Goal: Information Seeking & Learning: Find contact information

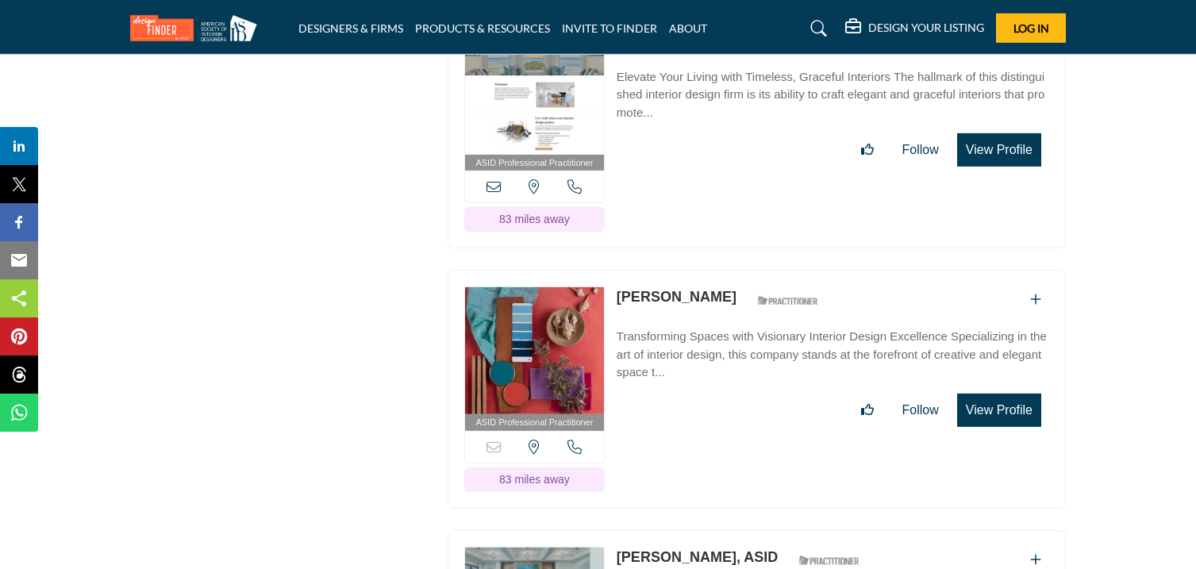
drag, startPoint x: 615, startPoint y: 357, endPoint x: 714, endPoint y: 383, distance: 101.8
click at [714, 383] on div "ASID Professional Practitioner ASID Professional Practitioners have successfull…" at bounding box center [757, 389] width 618 height 239
copy link "Yvonne Daniels"
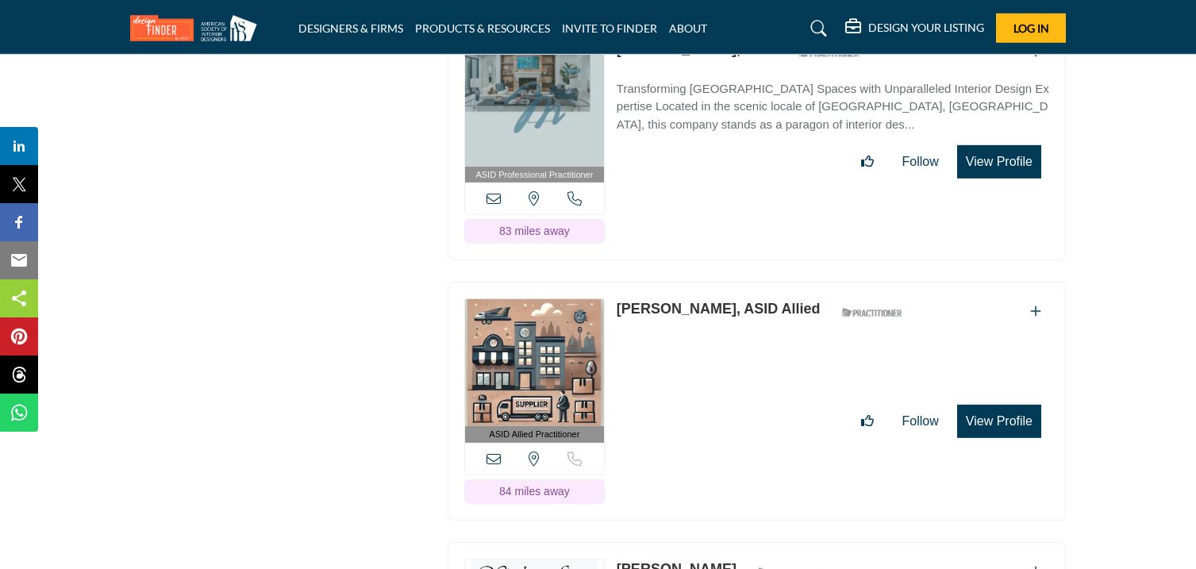
scroll to position [36342, 0]
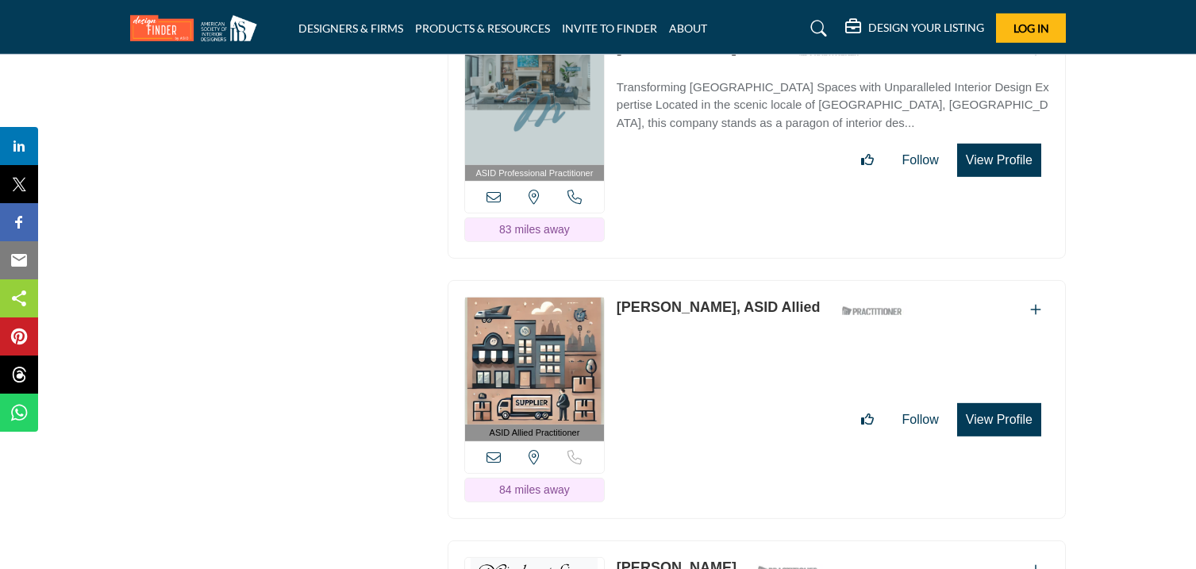
drag, startPoint x: 613, startPoint y: 111, endPoint x: 712, endPoint y: 133, distance: 101.5
click at [712, 133] on div "ASID Professional Practitioner ASID Professional Practitioners have successfull…" at bounding box center [757, 140] width 618 height 239
copy link "Michelle Miller"
drag, startPoint x: 617, startPoint y: 371, endPoint x: 717, endPoint y: 399, distance: 103.0
click at [717, 399] on div "ASID Allied Practitioner ASID Allied Practitioners have successfully completed …" at bounding box center [757, 399] width 618 height 239
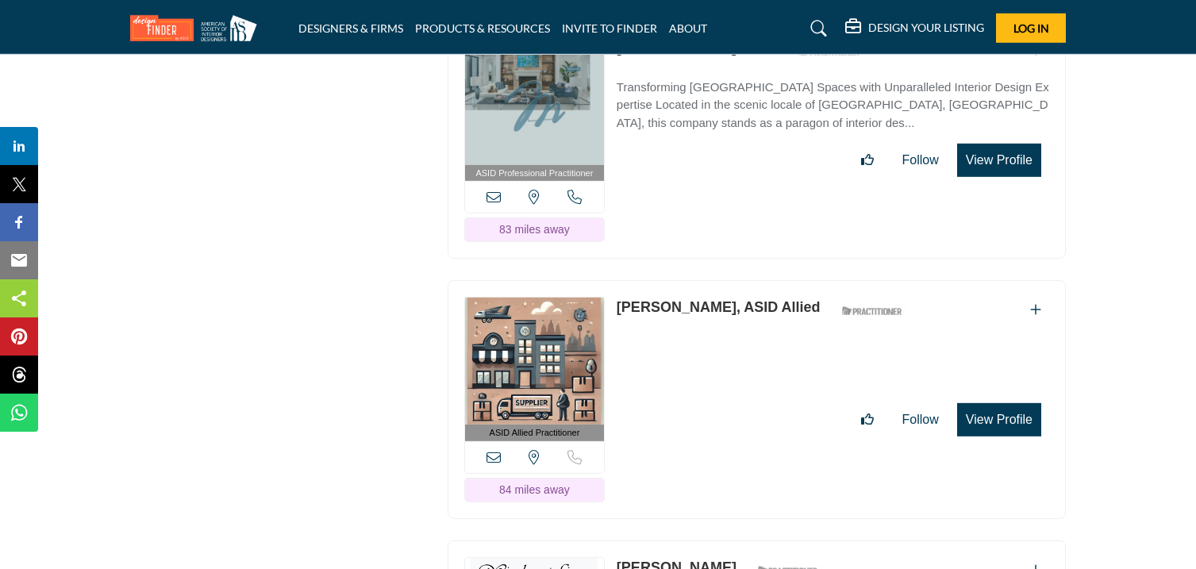
copy link "Sharman Eicher"
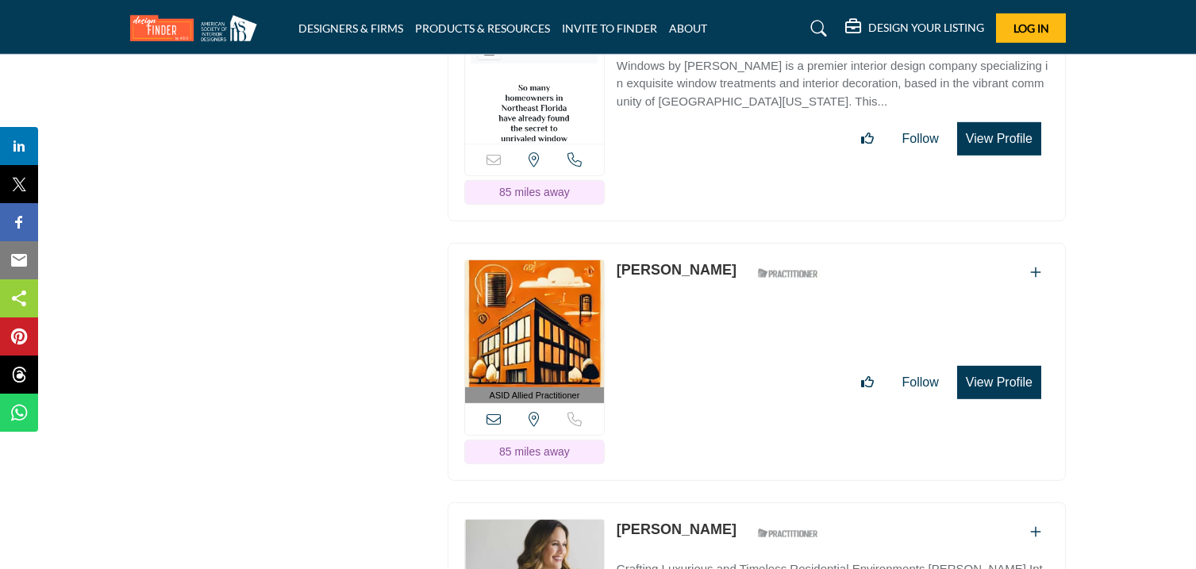
scroll to position [36889, 0]
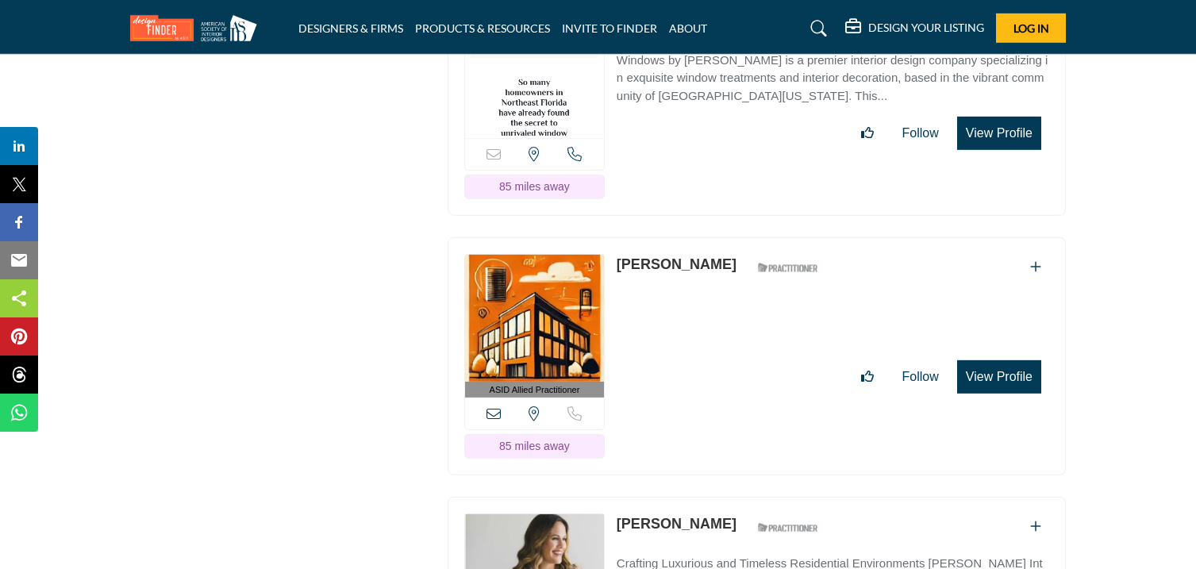
drag, startPoint x: 613, startPoint y: 84, endPoint x: 684, endPoint y: 104, distance: 74.1
click at [684, 104] on div "Sorry, but this listing is on a subscription plan which does not allow users to…" at bounding box center [757, 105] width 618 height 222
copy link "Lisa Tatum"
drag, startPoint x: 616, startPoint y: 325, endPoint x: 733, endPoint y: 356, distance: 121.3
click at [733, 356] on div "ASID Allied Practitioner ASID Allied Practitioners have successfully completed …" at bounding box center [757, 356] width 618 height 239
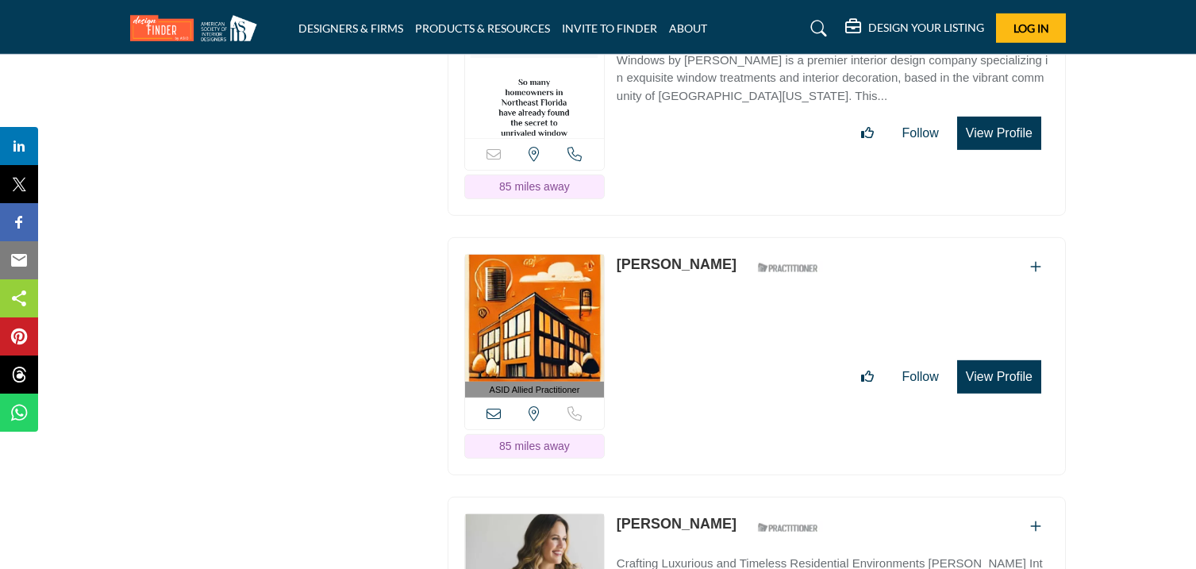
copy link "[PERSON_NAME]"
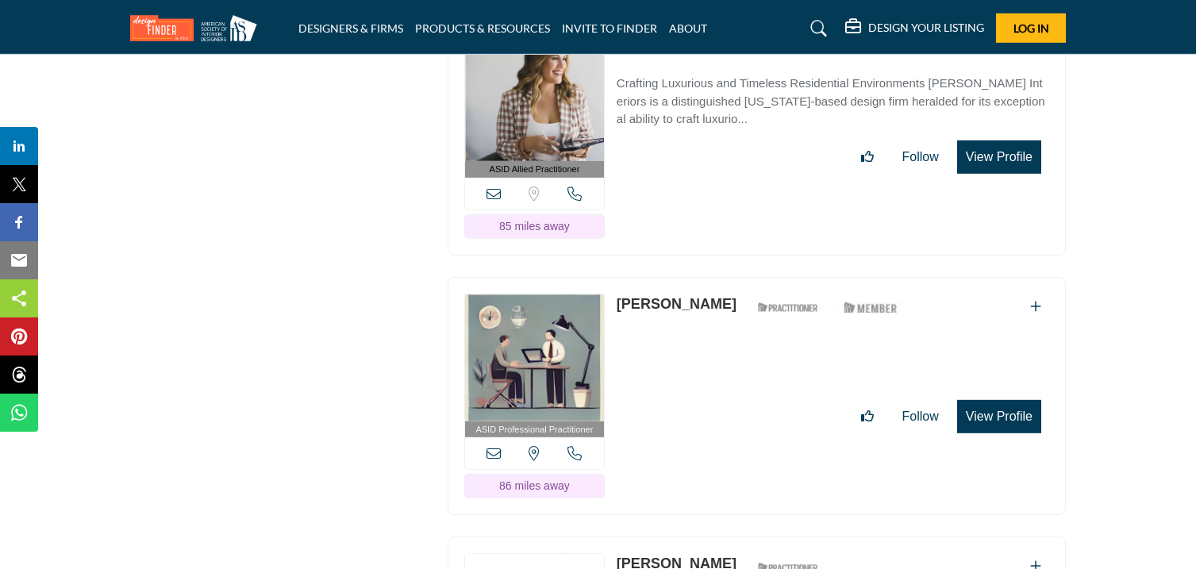
scroll to position [37370, 0]
drag, startPoint x: 617, startPoint y: 110, endPoint x: 720, endPoint y: 125, distance: 103.4
click at [720, 125] on div "ASID Allied Practitioner ASID Allied Practitioners have successfully completed …" at bounding box center [757, 135] width 618 height 239
copy div "Tara Gibson"
drag, startPoint x: 614, startPoint y: 371, endPoint x: 712, endPoint y: 394, distance: 100.3
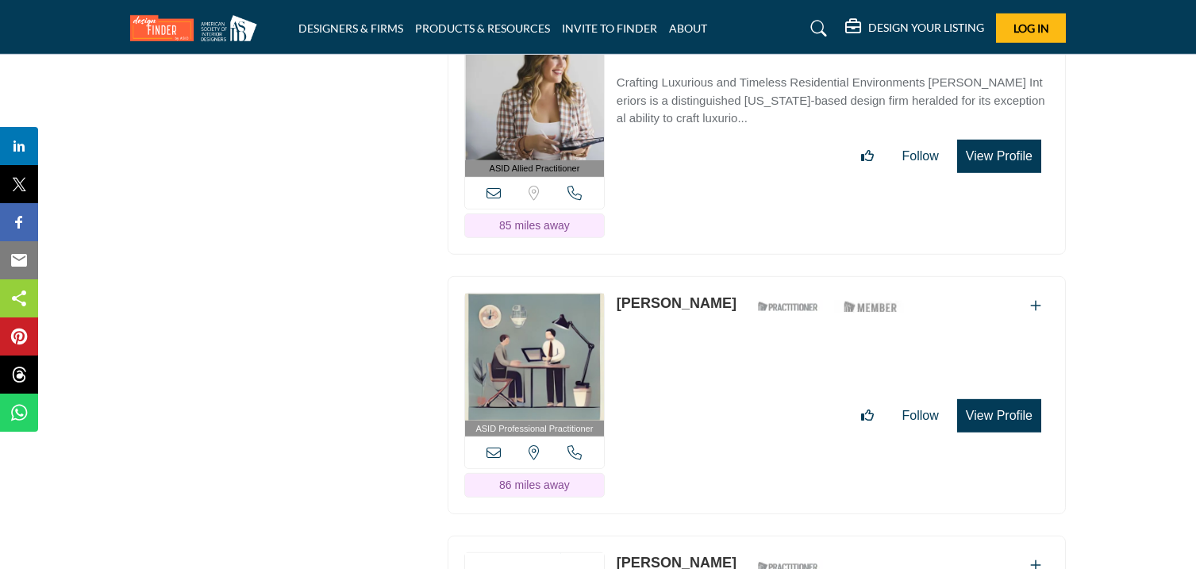
click at [712, 394] on div "ASID Professional Practitioner ASID Professional Practitioners have successfull…" at bounding box center [757, 395] width 618 height 239
copy link "[PERSON_NAME]"
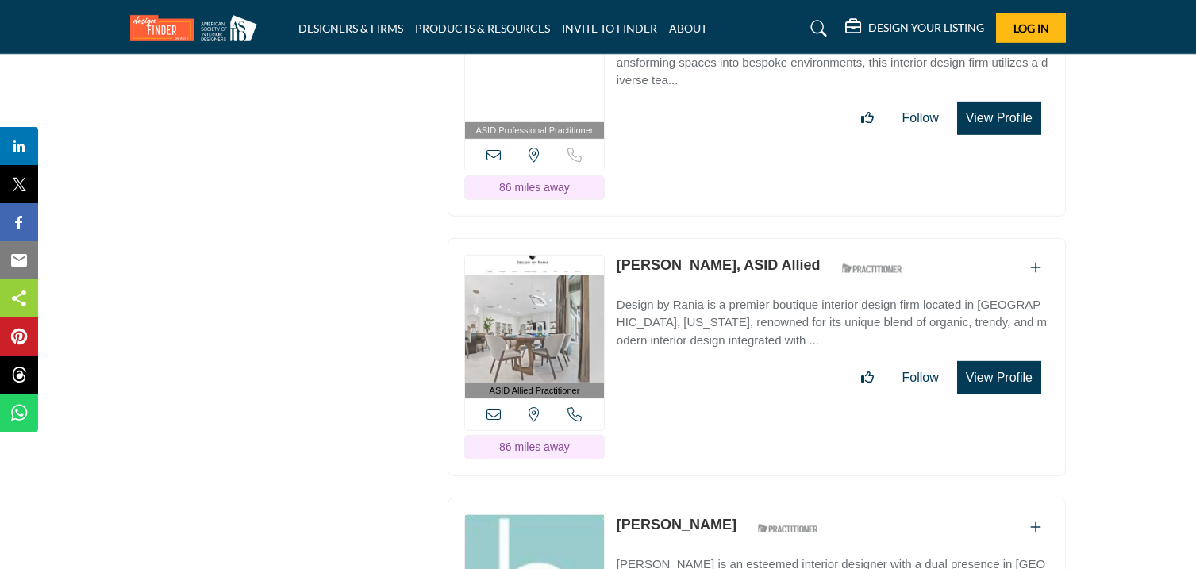
scroll to position [37927, 0]
drag, startPoint x: 617, startPoint y: 74, endPoint x: 720, endPoint y: 98, distance: 106.1
click at [720, 98] on div "ASID Professional Practitioner ASID Professional Practitioners have successfull…" at bounding box center [757, 98] width 618 height 239
copy link "Ann-Marie Lima"
drag, startPoint x: 617, startPoint y: 338, endPoint x: 701, endPoint y: 356, distance: 86.1
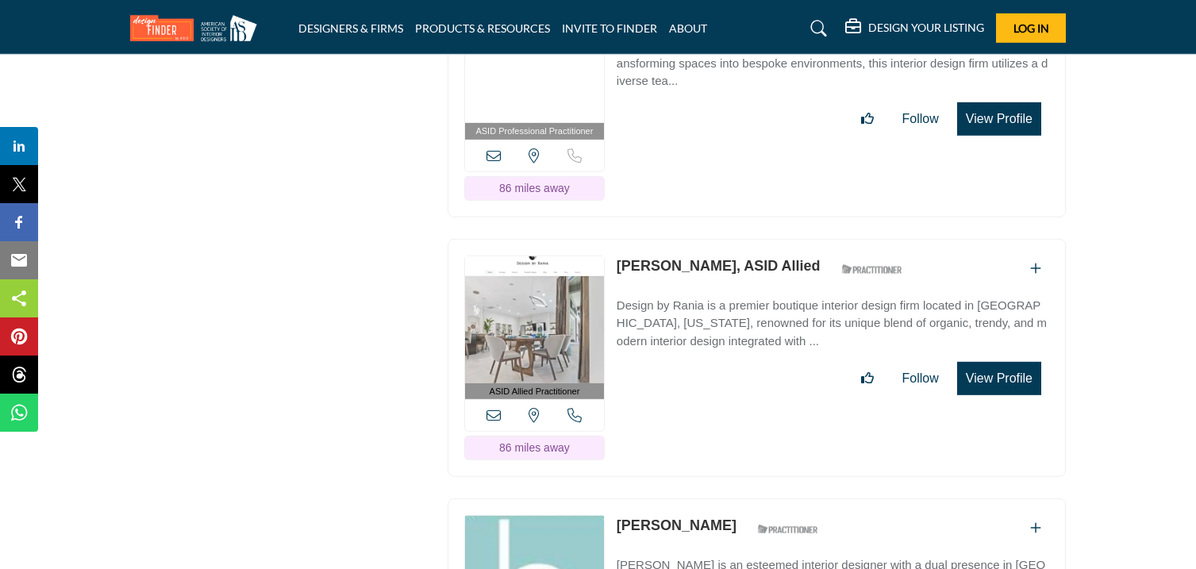
click at [701, 356] on div "ASID Allied Practitioner ASID Allied Practitioners have successfully completed …" at bounding box center [757, 358] width 618 height 239
copy link "Rania Yacoub"
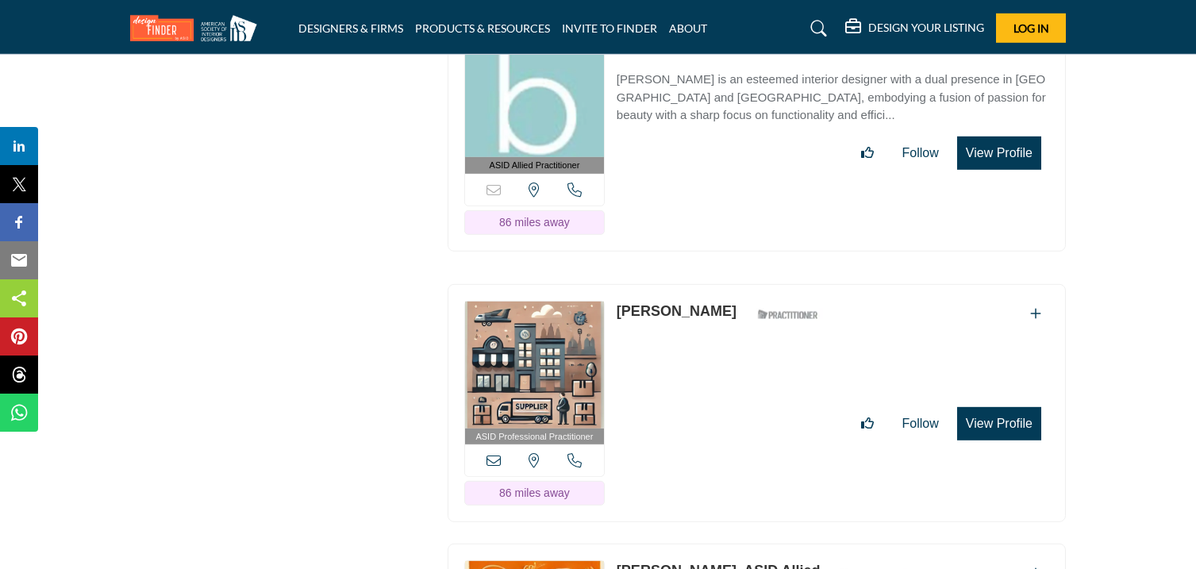
scroll to position [38421, 0]
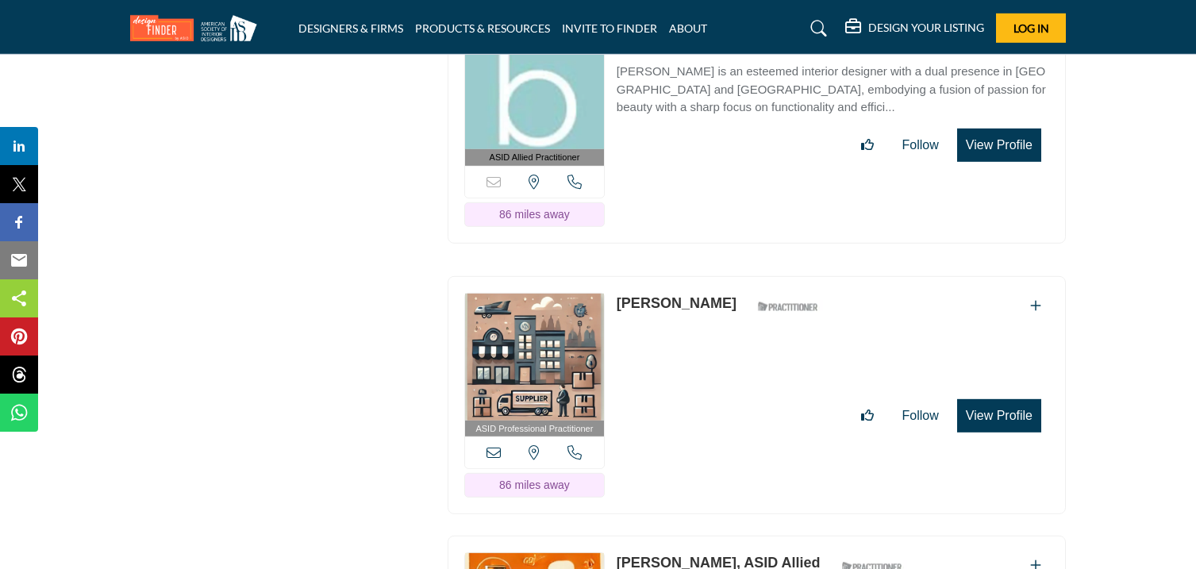
drag, startPoint x: 614, startPoint y: 102, endPoint x: 694, endPoint y: 121, distance: 82.2
click at [694, 121] on div "ASID Allied Practitioner ASID Allied Practitioners have successfully completed …" at bounding box center [757, 124] width 618 height 239
copy link "Beth Nelson"
drag, startPoint x: 614, startPoint y: 374, endPoint x: 705, endPoint y: 399, distance: 94.7
click at [705, 399] on div "ASID Professional Practitioner ASID Professional Practitioners have successfull…" at bounding box center [757, 395] width 618 height 239
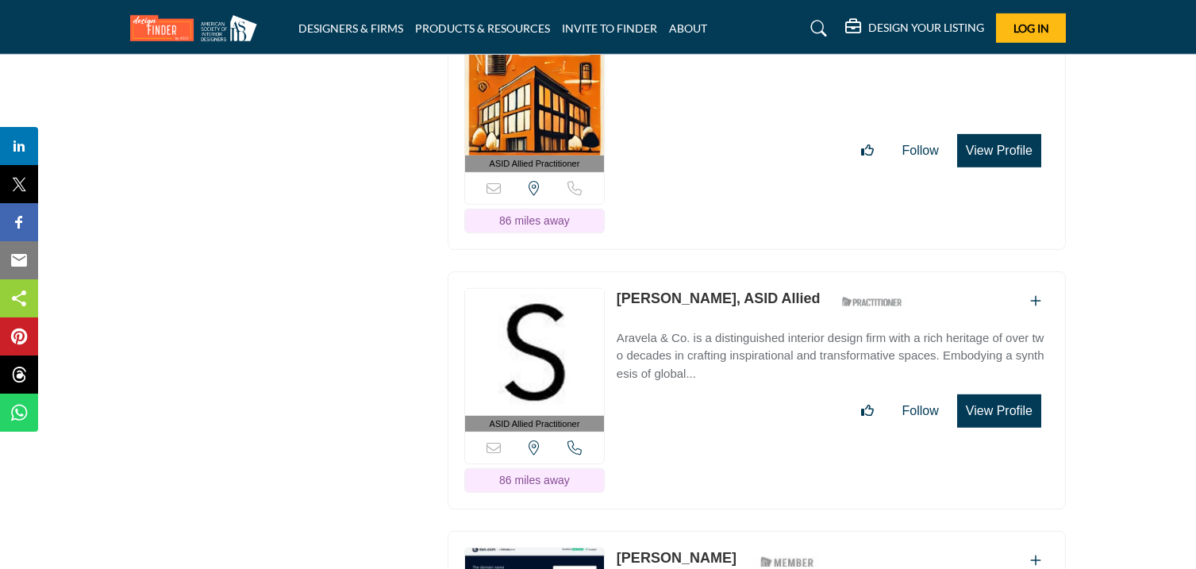
scroll to position [38955, 0]
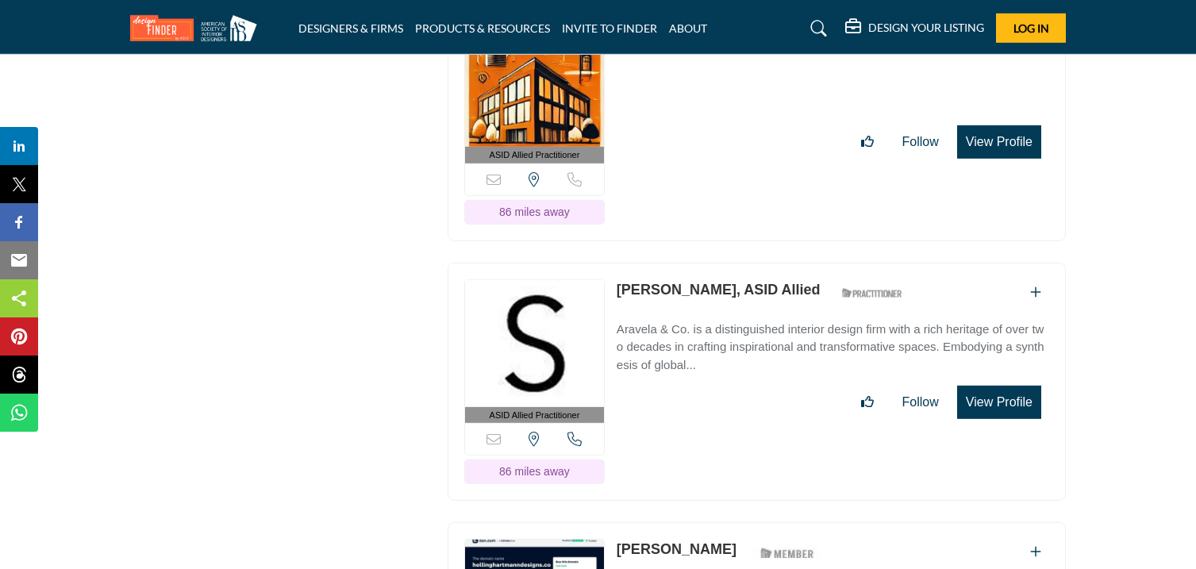
drag, startPoint x: 614, startPoint y: 100, endPoint x: 710, endPoint y: 121, distance: 98.2
click at [710, 121] on div "ASID Allied Practitioner ASID Allied Practitioners have successfully completed …" at bounding box center [757, 121] width 618 height 239
drag, startPoint x: 614, startPoint y: 360, endPoint x: 711, endPoint y: 376, distance: 98.1
click at [711, 376] on div "ASID Allied Practitioner ASID Allied Practitioners have successfully completed …" at bounding box center [757, 382] width 618 height 239
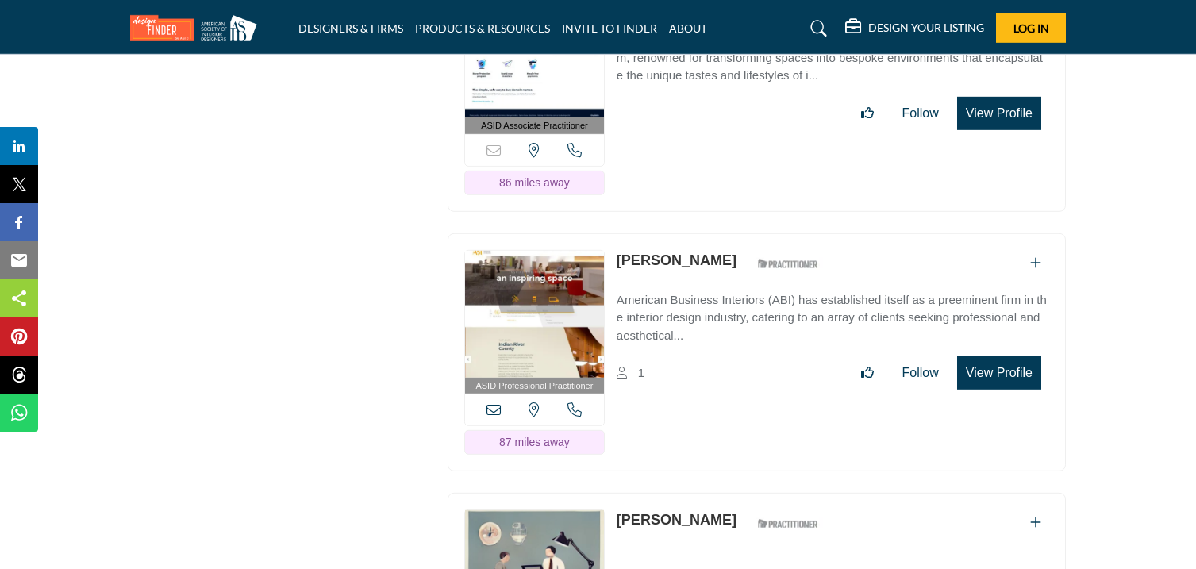
scroll to position [39505, 0]
drag, startPoint x: 613, startPoint y: 72, endPoint x: 705, endPoint y: 98, distance: 95.7
click at [705, 98] on div "ASID Associate Practitioner ASID Associate Practitioners have a degree in any m…" at bounding box center [757, 91] width 618 height 239
drag, startPoint x: 619, startPoint y: 335, endPoint x: 694, endPoint y: 356, distance: 77.6
click at [694, 356] on div "ASID Professional Practitioner ASID Professional Practitioners have successfull…" at bounding box center [757, 352] width 618 height 239
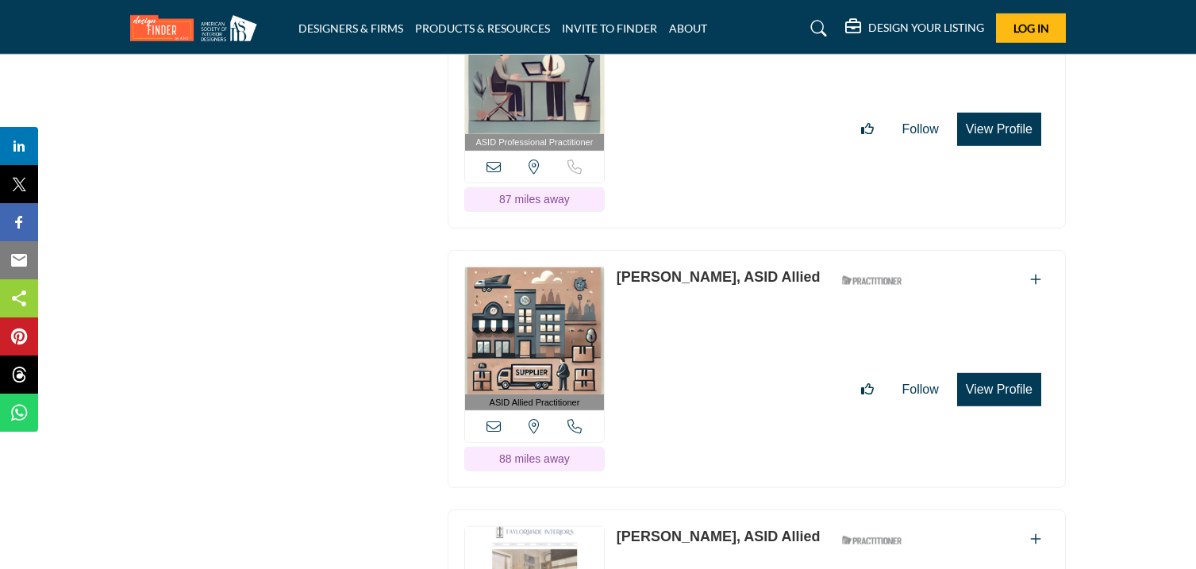
scroll to position [40009, 0]
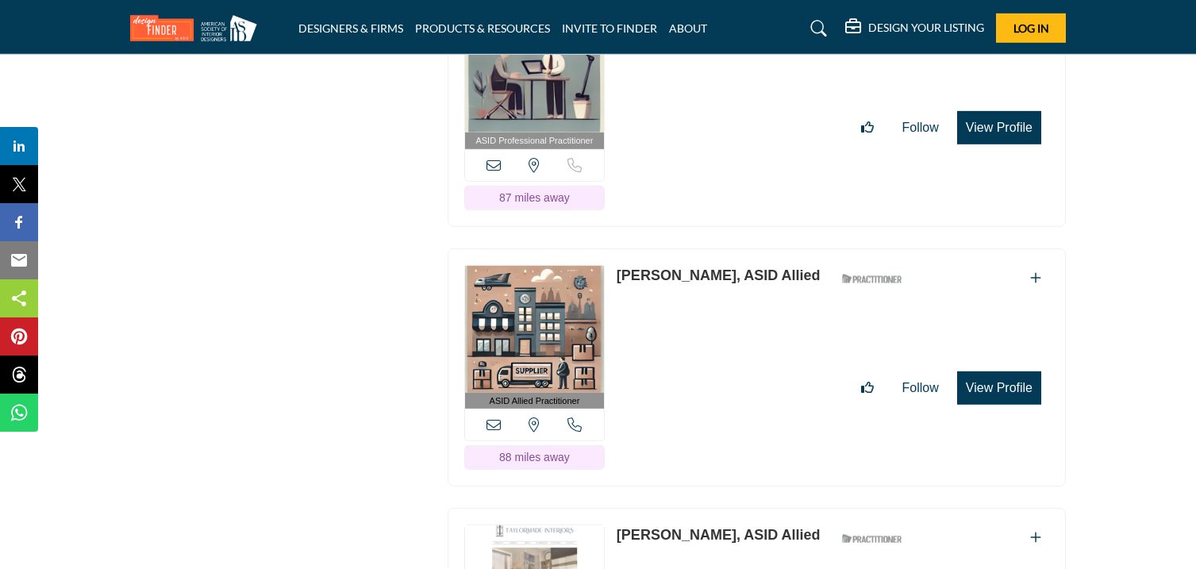
drag, startPoint x: 617, startPoint y: 91, endPoint x: 706, endPoint y: 108, distance: 91.2
click at [706, 108] on div "ASID Professional Practitioner ASID Professional Practitioners have successfull…" at bounding box center [757, 107] width 618 height 239
drag, startPoint x: 616, startPoint y: 352, endPoint x: 717, endPoint y: 376, distance: 103.6
click at [717, 376] on div "ASID Allied Practitioner ASID Allied Practitioners have successfully completed …" at bounding box center [757, 367] width 618 height 239
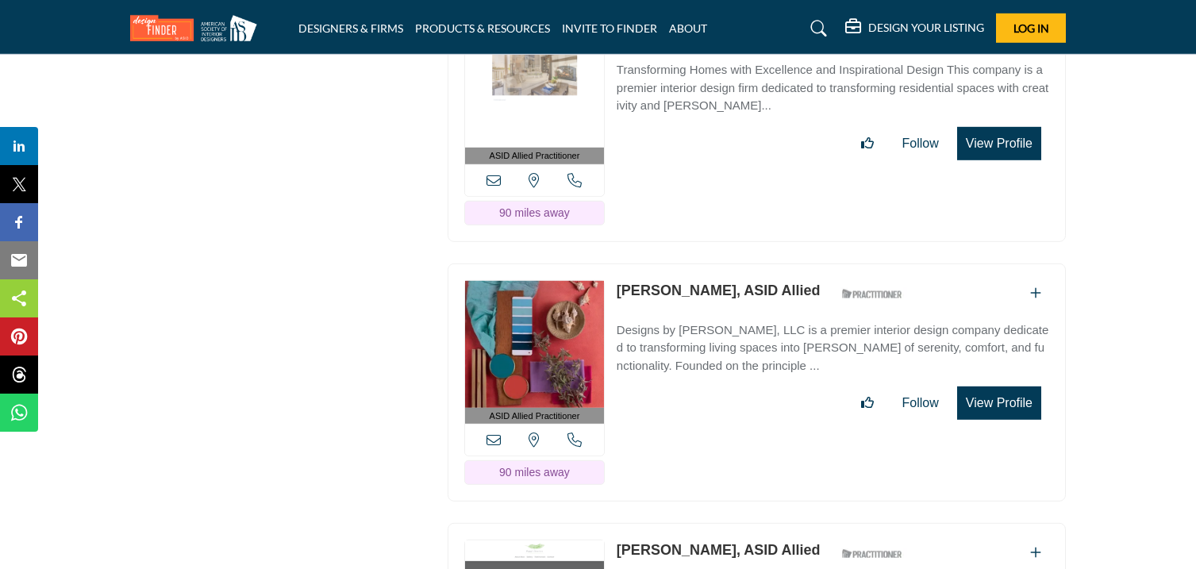
scroll to position [40516, 0]
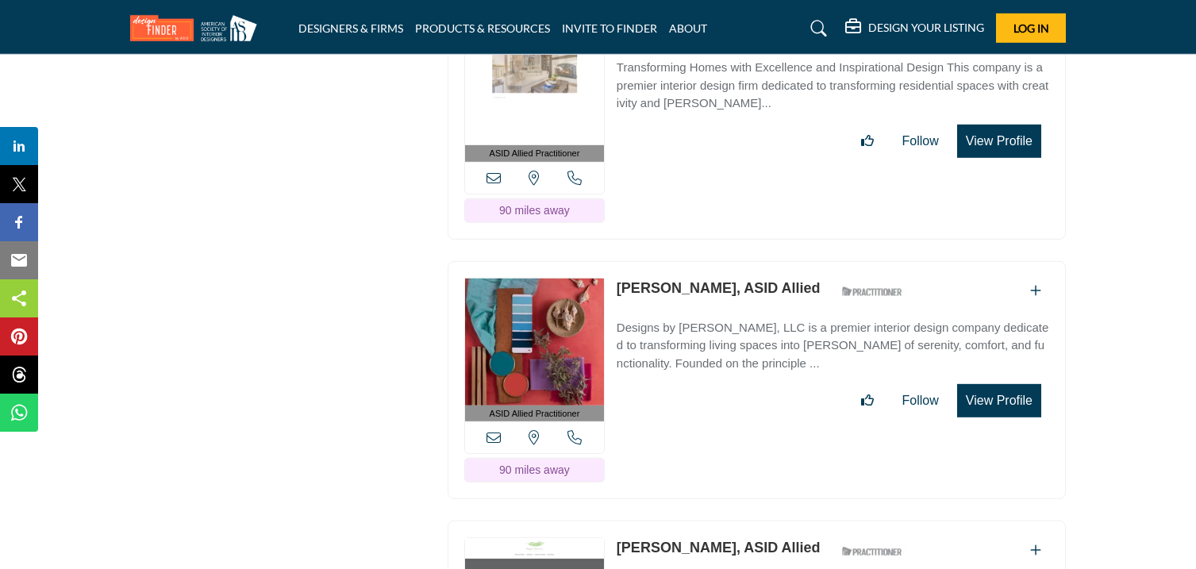
drag, startPoint x: 617, startPoint y: 104, endPoint x: 716, endPoint y: 122, distance: 100.1
click at [716, 122] on div "ASID Allied Practitioner ASID Allied Practitioners have successfully completed …" at bounding box center [757, 120] width 618 height 239
drag, startPoint x: 614, startPoint y: 367, endPoint x: 705, endPoint y: 391, distance: 93.6
click at [705, 391] on div "ASID Allied Practitioner ASID Allied Practitioners have successfully completed …" at bounding box center [757, 380] width 618 height 239
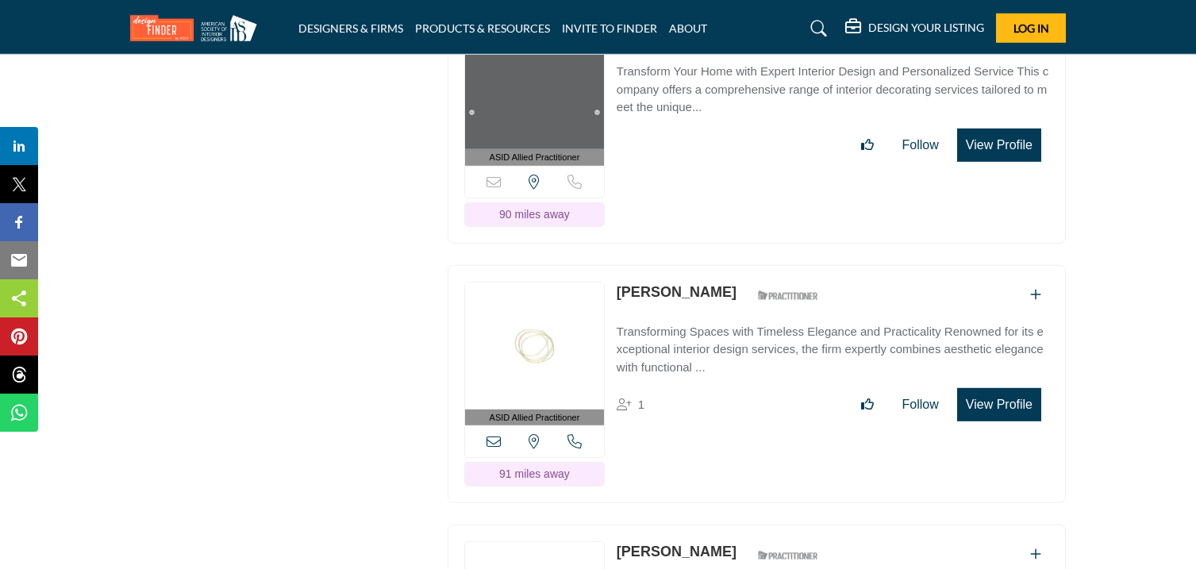
scroll to position [41036, 0]
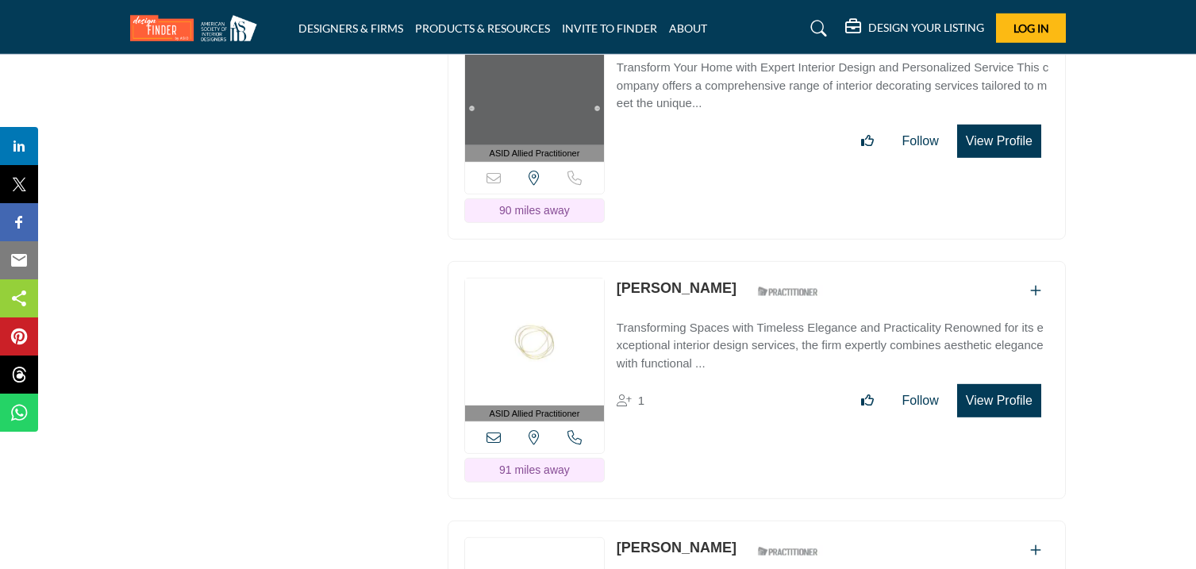
drag, startPoint x: 616, startPoint y: 108, endPoint x: 722, endPoint y: 131, distance: 108.8
click at [722, 131] on div "ASID Allied Practitioner ASID Allied Practitioners have successfully completed …" at bounding box center [757, 120] width 618 height 239
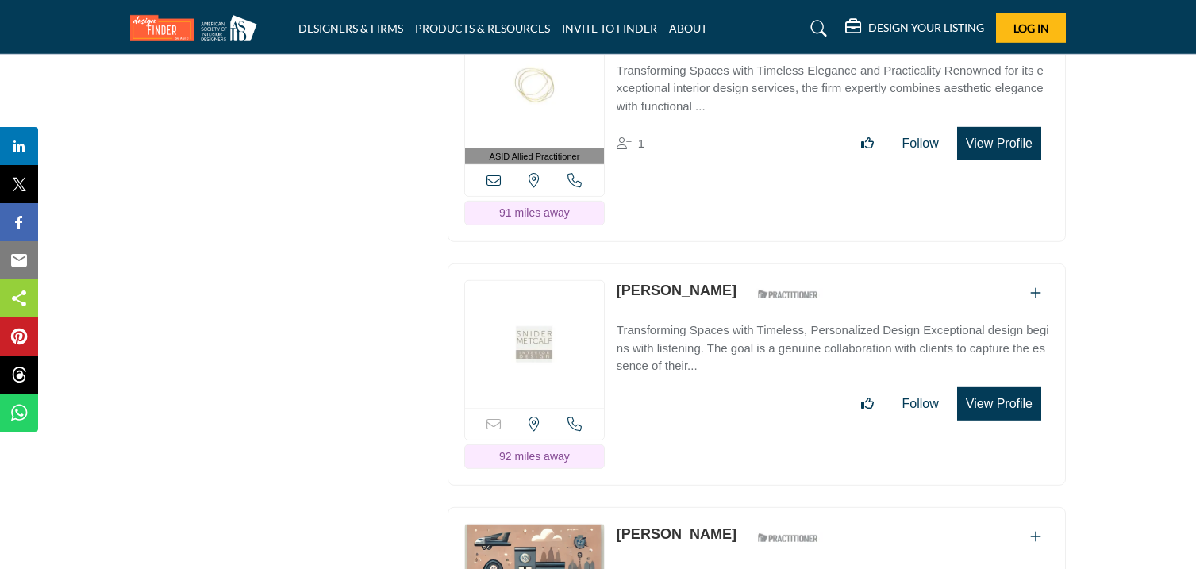
scroll to position [41294, 0]
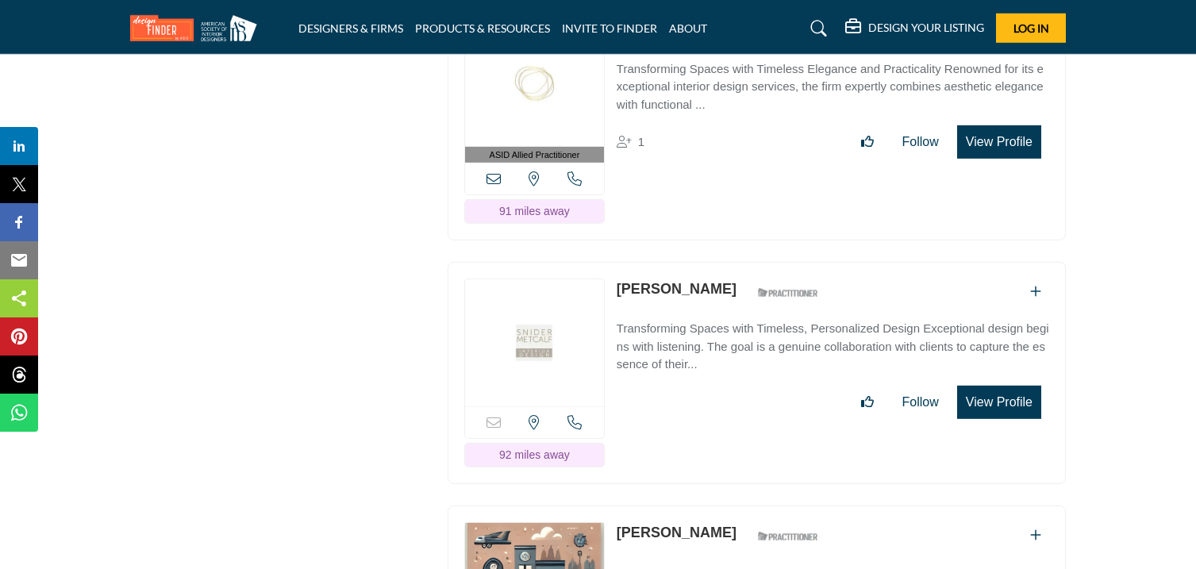
drag, startPoint x: 613, startPoint y: 108, endPoint x: 721, endPoint y: 129, distance: 110.0
click at [721, 129] on div "ASID Allied Practitioner ASID Allied Practitioners have successfully completed …" at bounding box center [757, 121] width 618 height 239
click at [585, 147] on img at bounding box center [534, 83] width 139 height 127
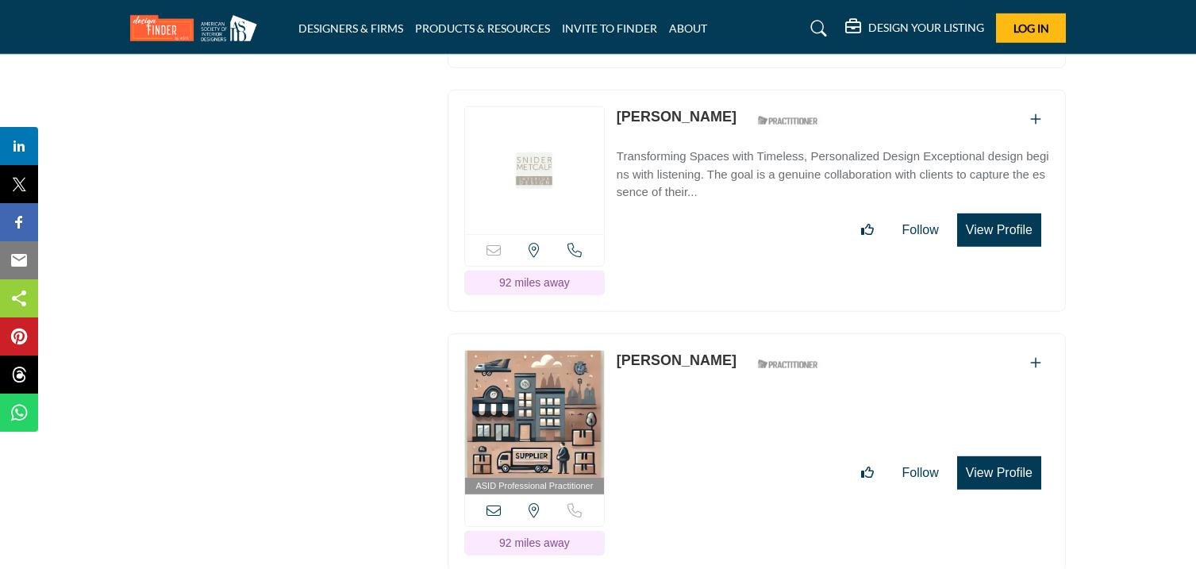
scroll to position [41478, 0]
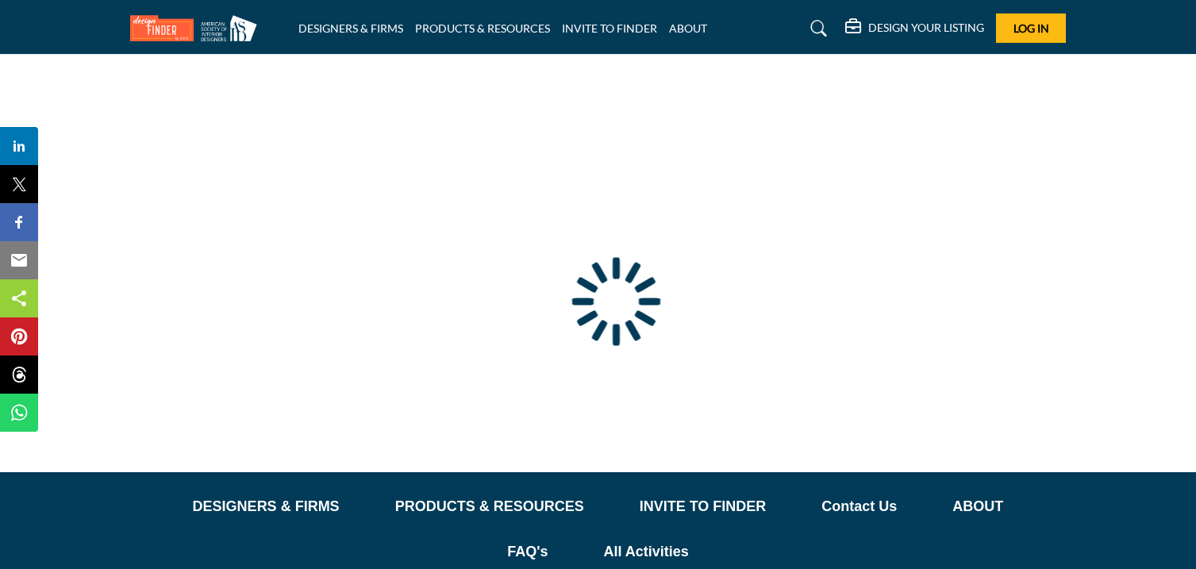
type input "**********"
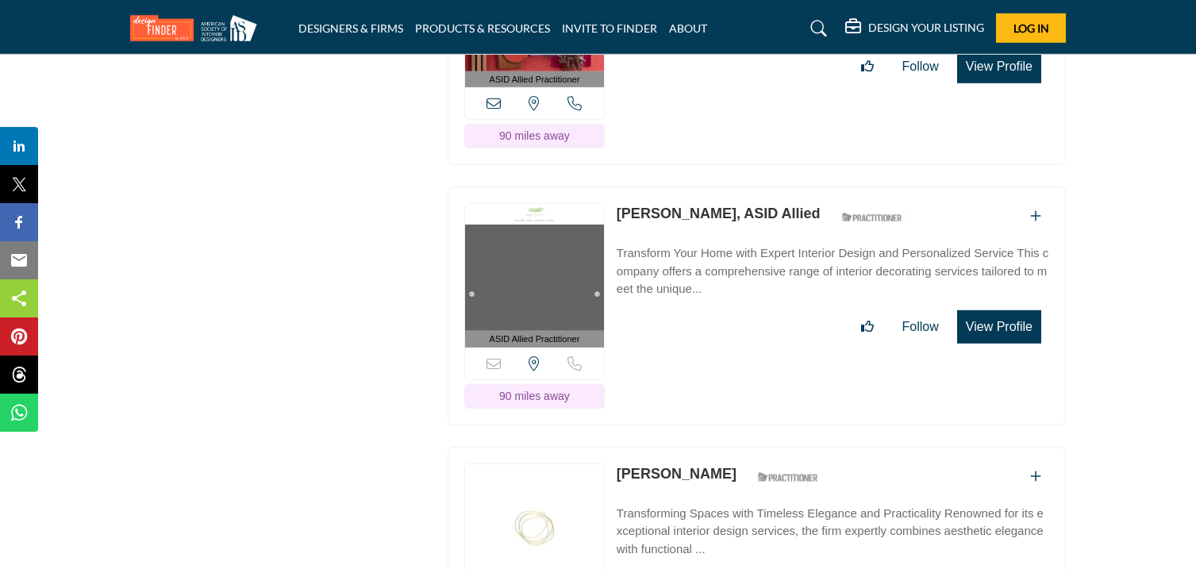
scroll to position [40811, 0]
drag, startPoint x: 616, startPoint y: 333, endPoint x: 721, endPoint y: 352, distance: 106.5
click at [721, 352] on div "ASID Allied Practitioner ASID Allied Practitioners have successfully completed …" at bounding box center [757, 306] width 618 height 239
copy link "Staci Popplewel"
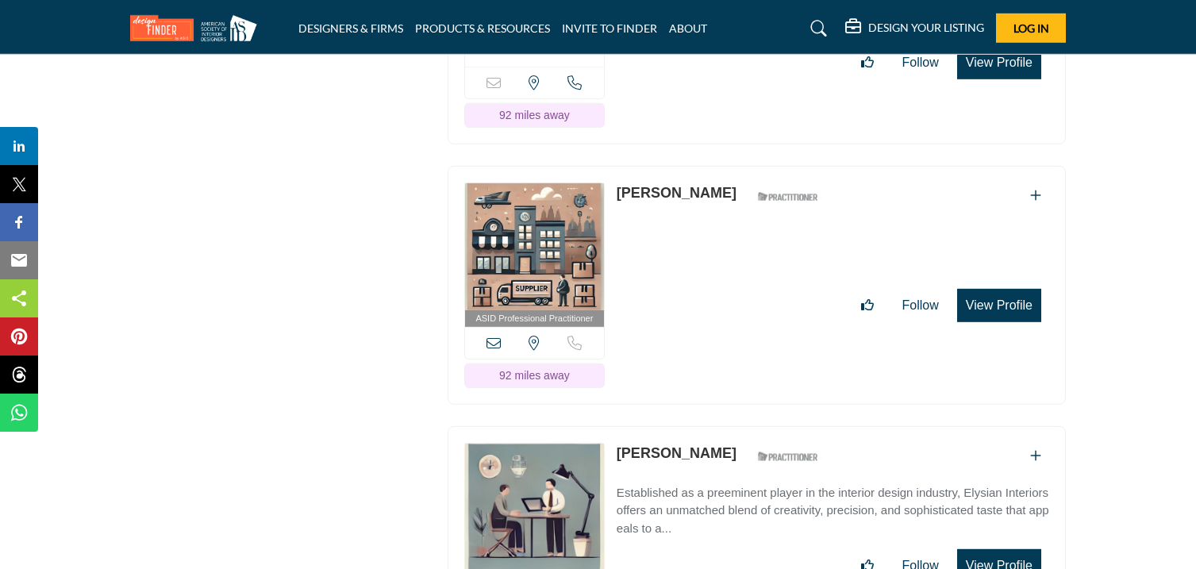
scroll to position [41578, 0]
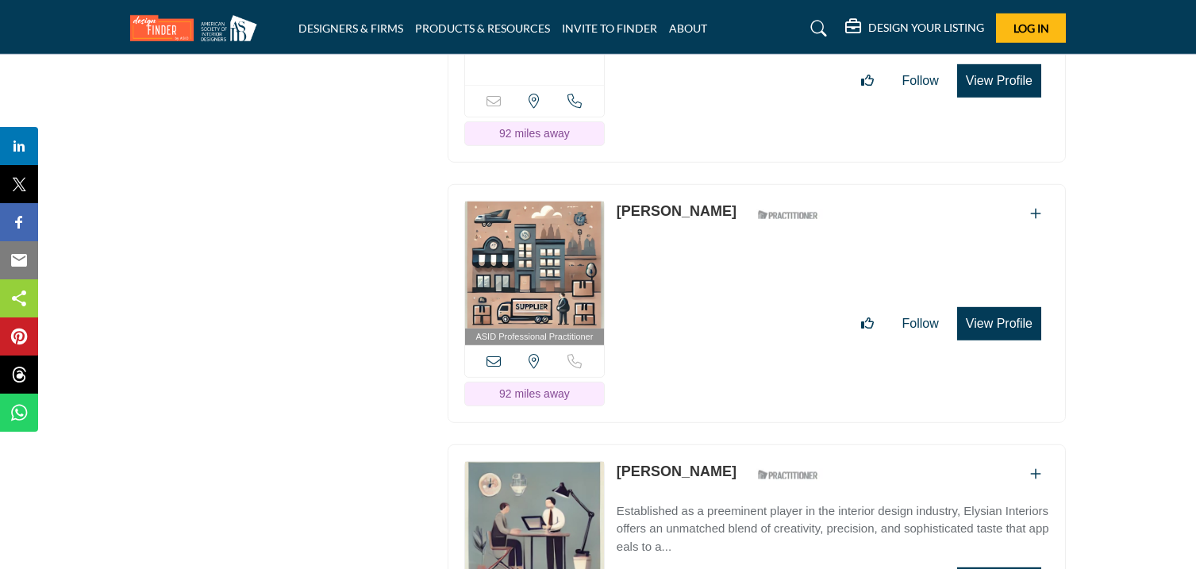
drag, startPoint x: 615, startPoint y: 84, endPoint x: 718, endPoint y: 106, distance: 105.5
click at [718, 106] on div "Sorry, but this listing is on a subscription plan which does not allow users to…" at bounding box center [757, 51] width 618 height 222
copy link "Margaret Snider"
drag, startPoint x: 616, startPoint y: 330, endPoint x: 714, endPoint y: 359, distance: 102.5
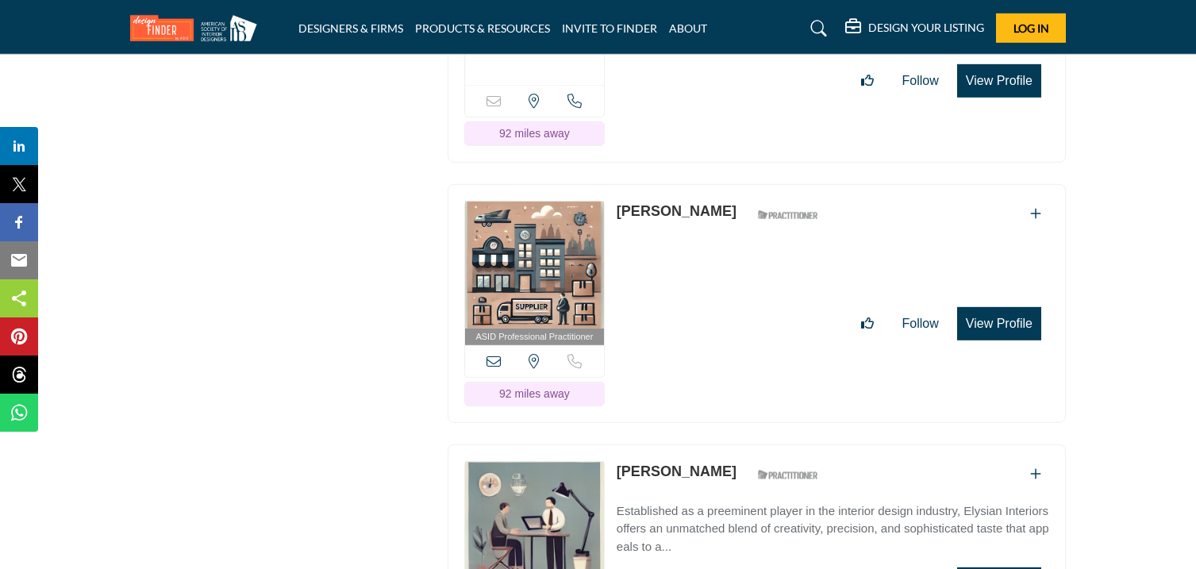
click at [714, 359] on div "ASID Professional Practitioner ASID Professional Practitioners have successfull…" at bounding box center [757, 303] width 618 height 239
copy link "Denise Halkias"
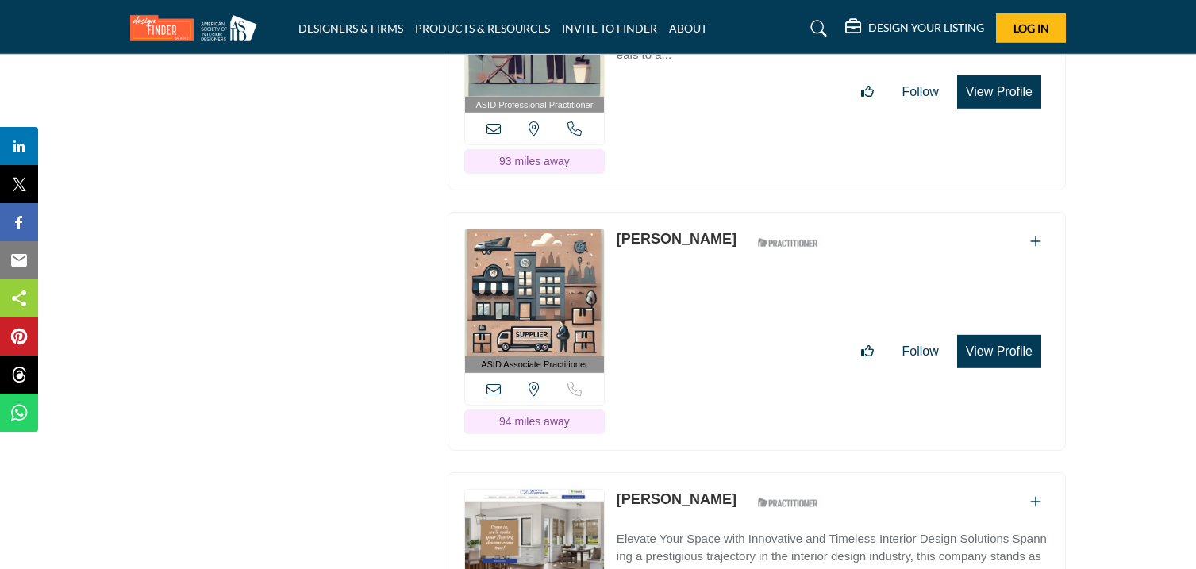
scroll to position [42078, 0]
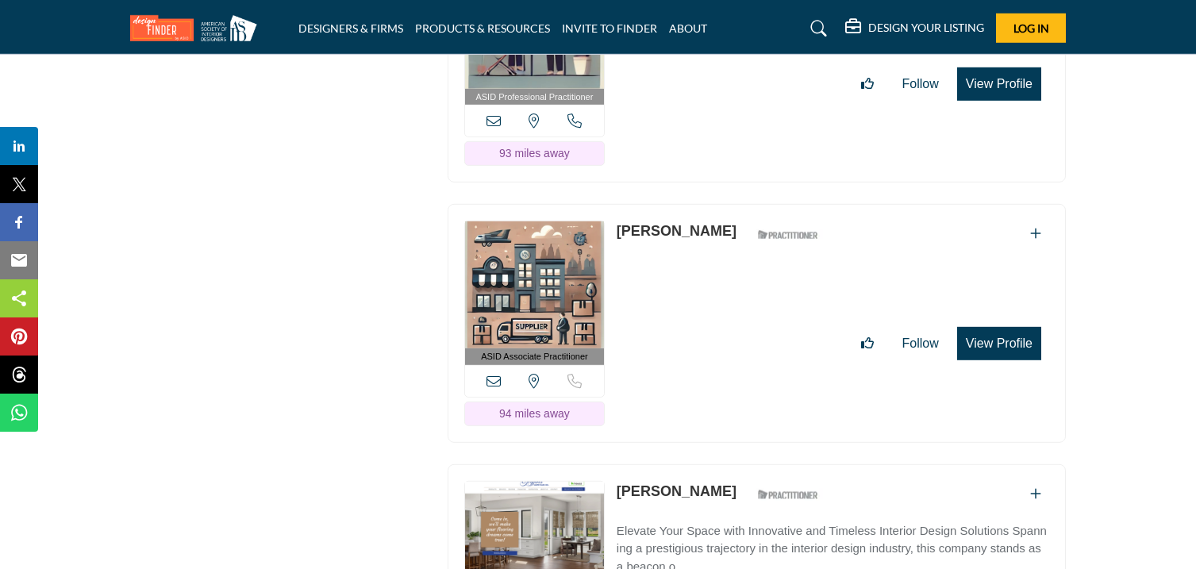
drag, startPoint x: 614, startPoint y: 91, endPoint x: 702, endPoint y: 115, distance: 91.3
click at [702, 115] on div "ASID Professional Practitioner ASID Professional Practitioners have successfull…" at bounding box center [757, 63] width 618 height 239
copy link "Carol O'Bryon"
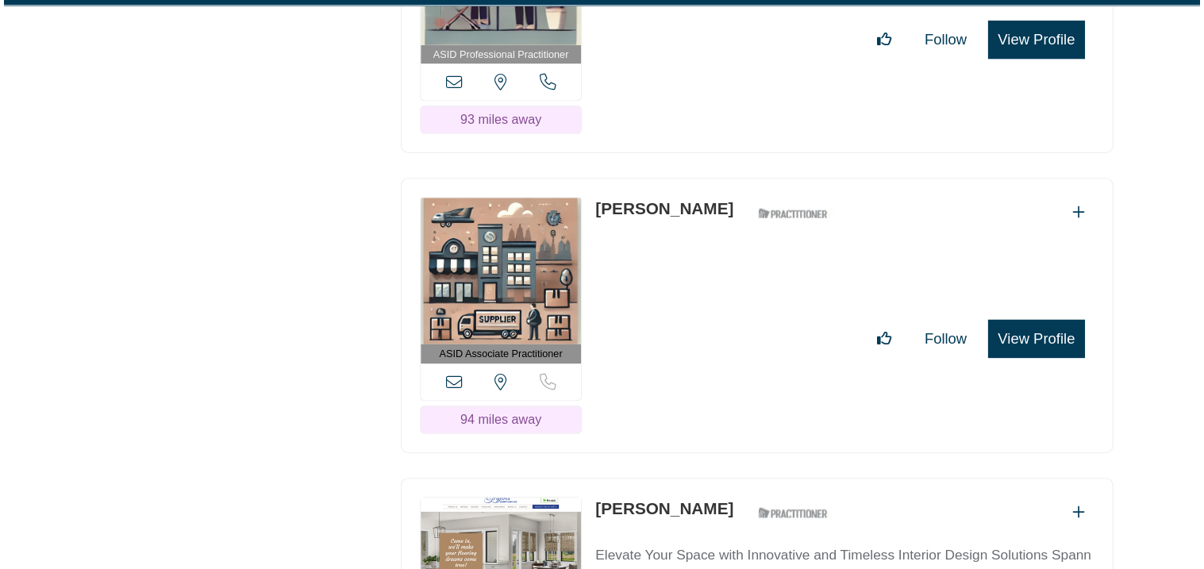
scroll to position [42076, 0]
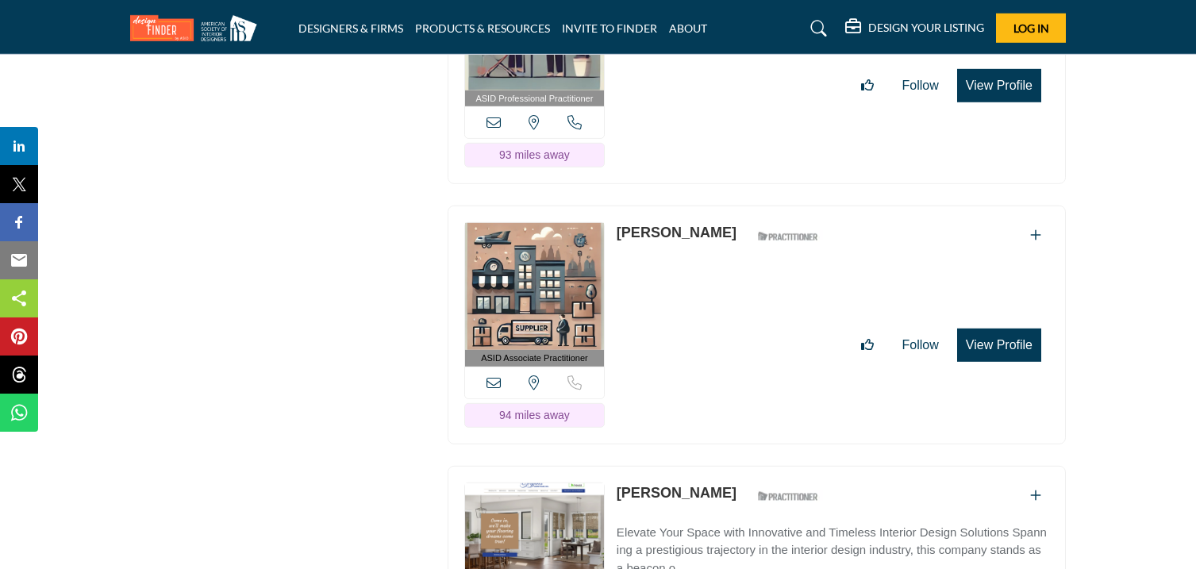
click at [986, 102] on button "View Profile" at bounding box center [999, 85] width 84 height 33
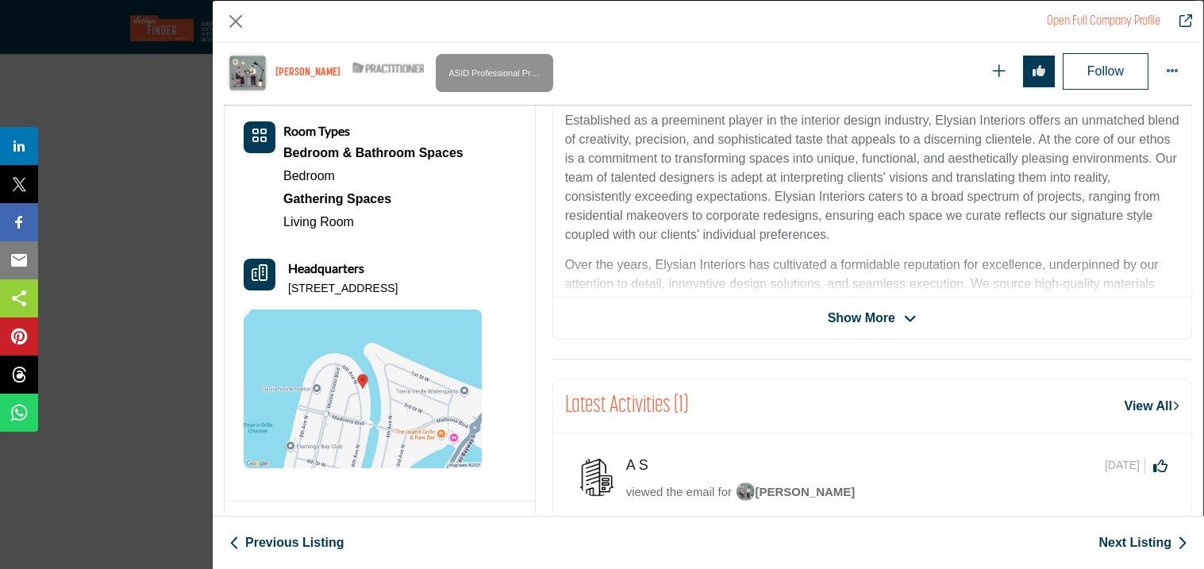
scroll to position [364, 0]
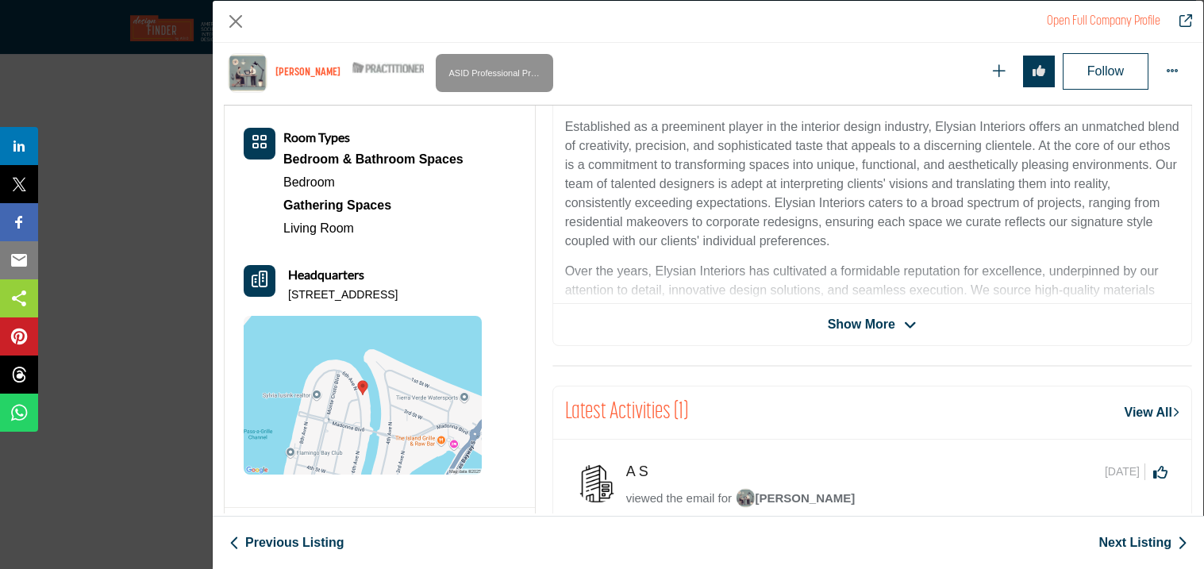
click at [849, 325] on span "Show More" at bounding box center [861, 324] width 67 height 19
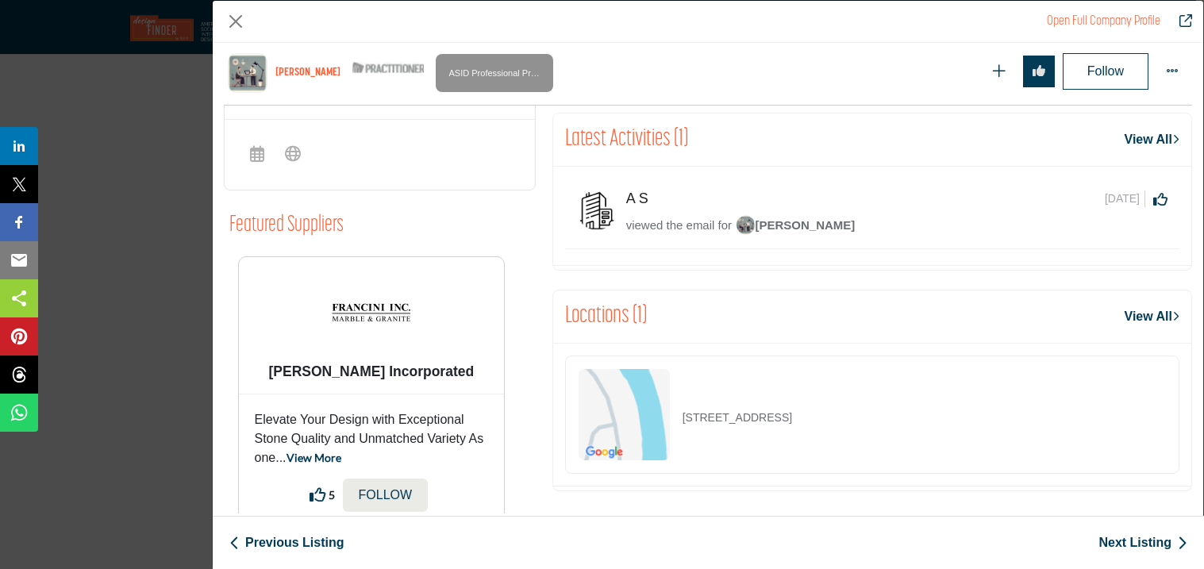
scroll to position [753, 0]
click at [801, 224] on span "Carol O'Bryon" at bounding box center [796, 223] width 120 height 13
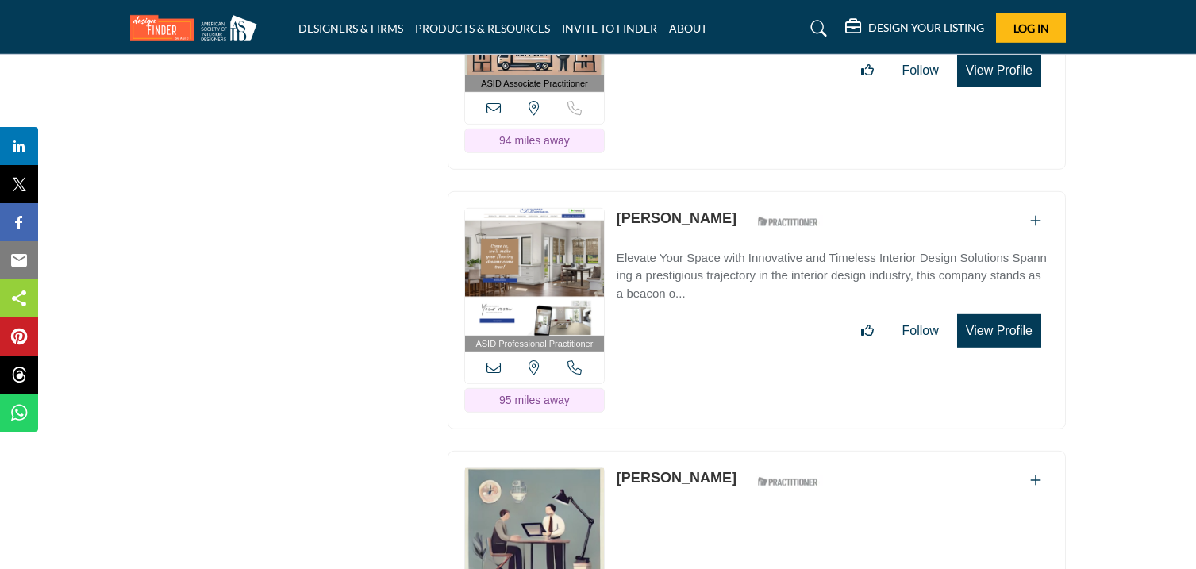
scroll to position [42357, 0]
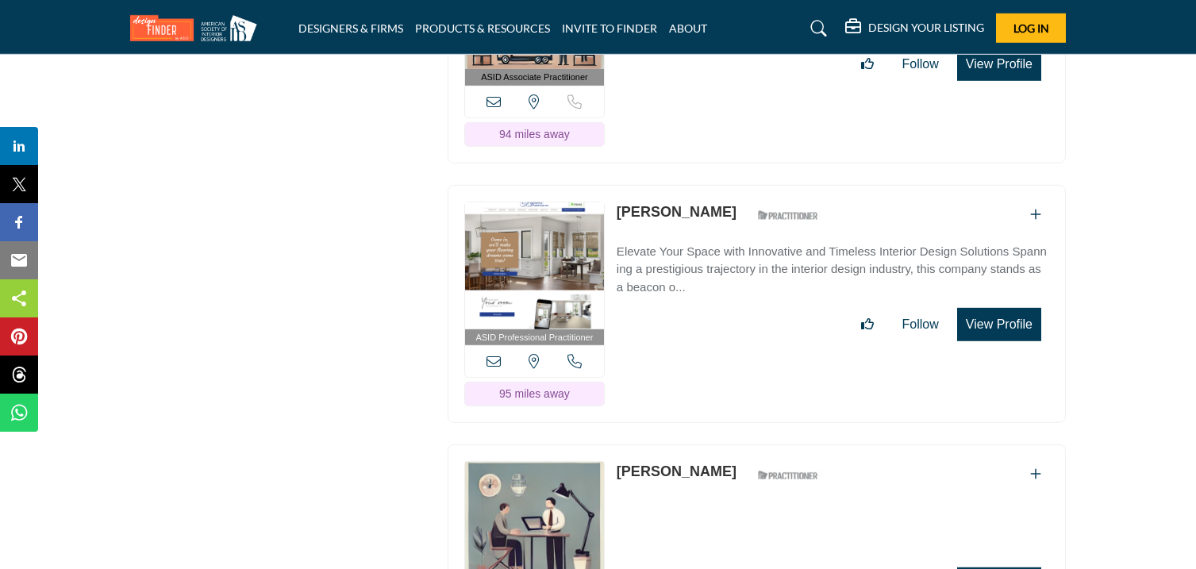
drag, startPoint x: 615, startPoint y: 72, endPoint x: 688, endPoint y: 98, distance: 77.3
click at [688, 98] on div "ASID Associate Practitioner ASID Associate Practitioners have a degree in any m…" at bounding box center [757, 44] width 618 height 239
copy link "Diane Hess"
drag, startPoint x: 613, startPoint y: 337, endPoint x: 708, endPoint y: 352, distance: 96.6
click at [708, 352] on div "ASID Professional Practitioner ASID Professional Practitioners have successfull…" at bounding box center [757, 304] width 618 height 239
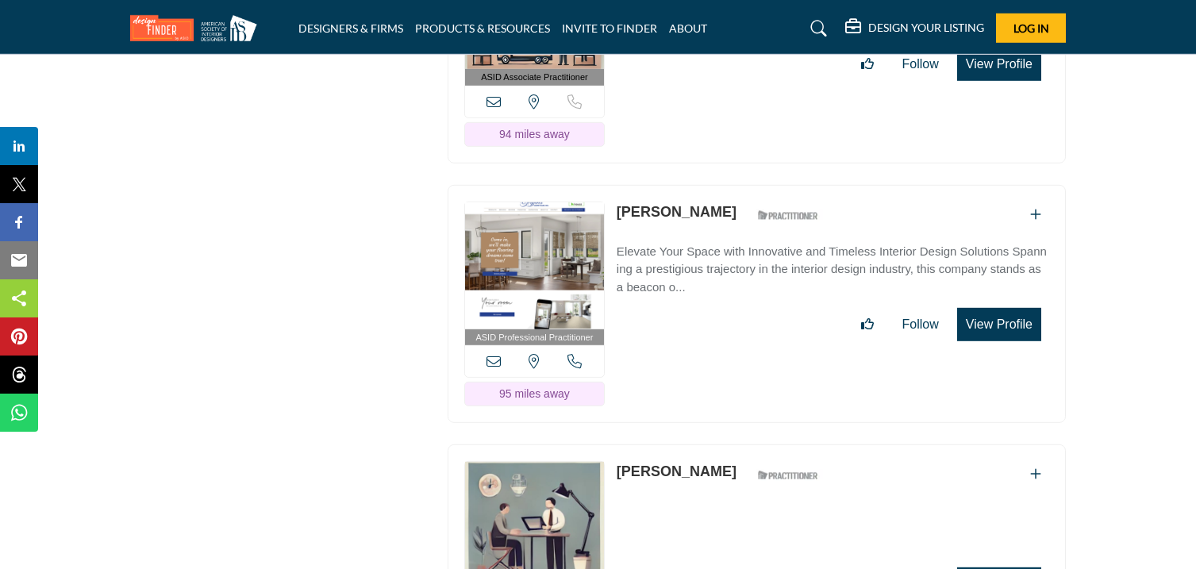
copy link "Kelly Cosgrav"
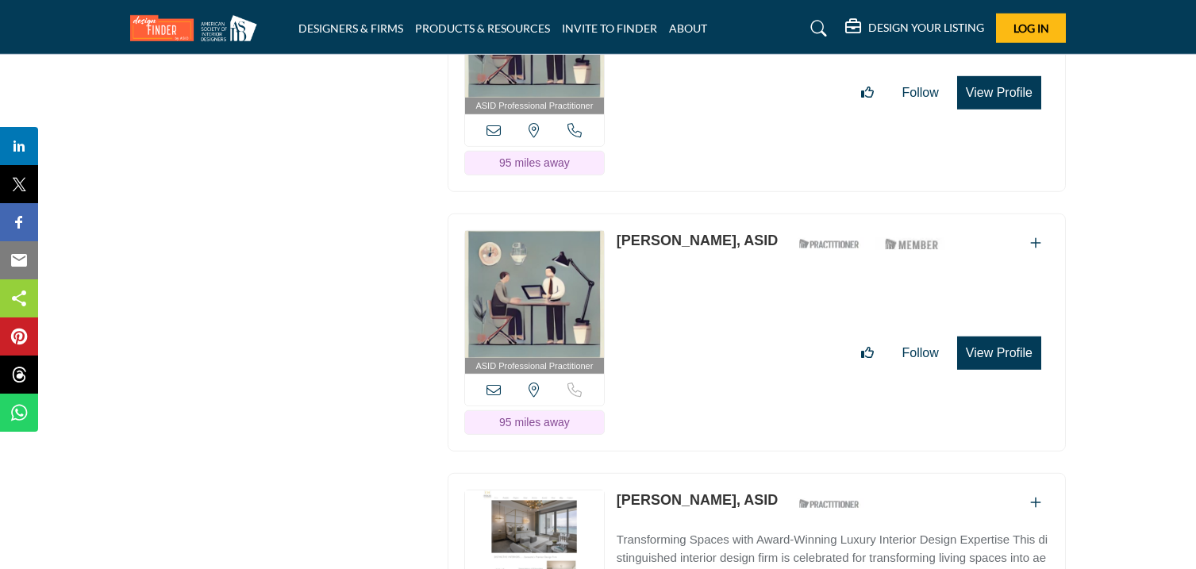
scroll to position [42855, 0]
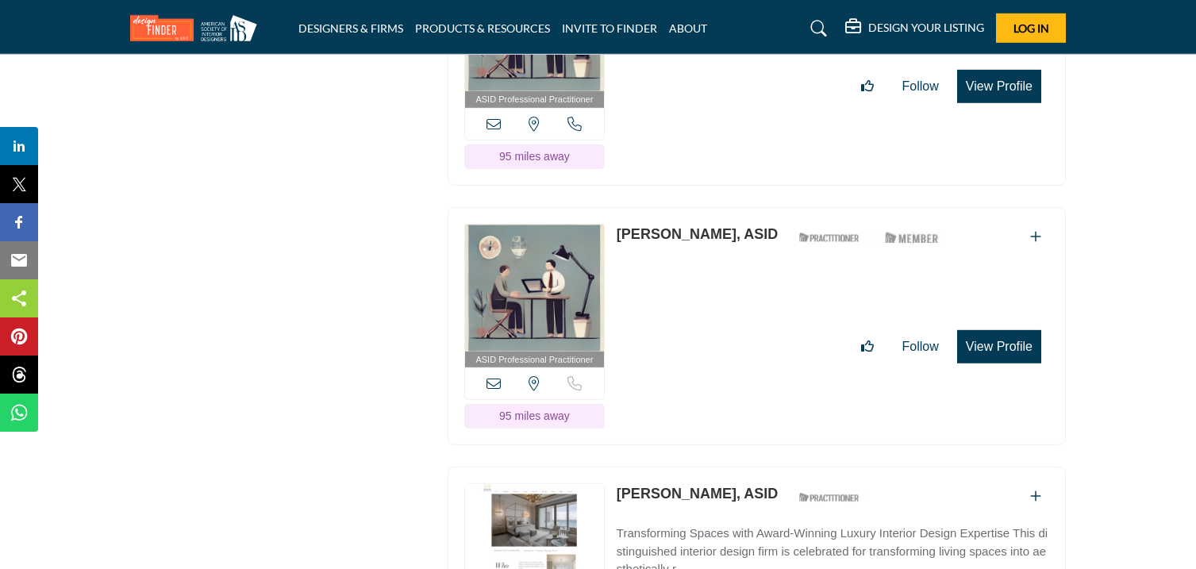
drag, startPoint x: 615, startPoint y: 96, endPoint x: 772, endPoint y: 102, distance: 157.2
click at [772, 102] on div "ASID Professional Practitioner ASID Professional Practitioners have successfull…" at bounding box center [757, 66] width 618 height 239
copy div "Jan Traugott-Torres"
drag, startPoint x: 616, startPoint y: 356, endPoint x: 690, endPoint y: 379, distance: 77.3
click at [690, 379] on div "ASID Professional Practitioner ASID Professional Practitioners have successfull…" at bounding box center [757, 326] width 618 height 239
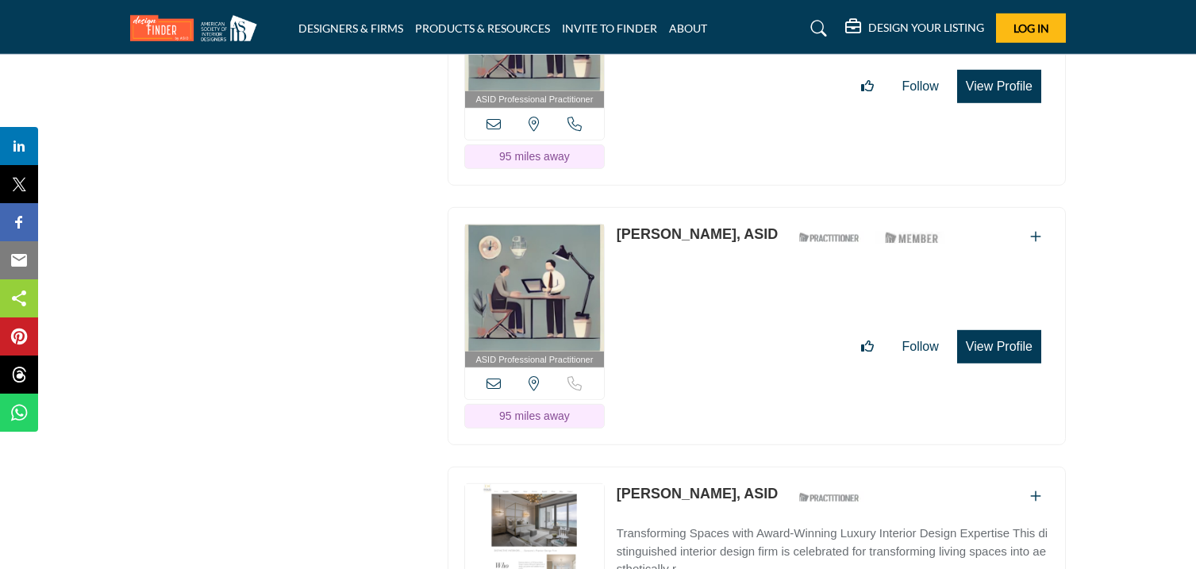
copy link "Marie Hurst"
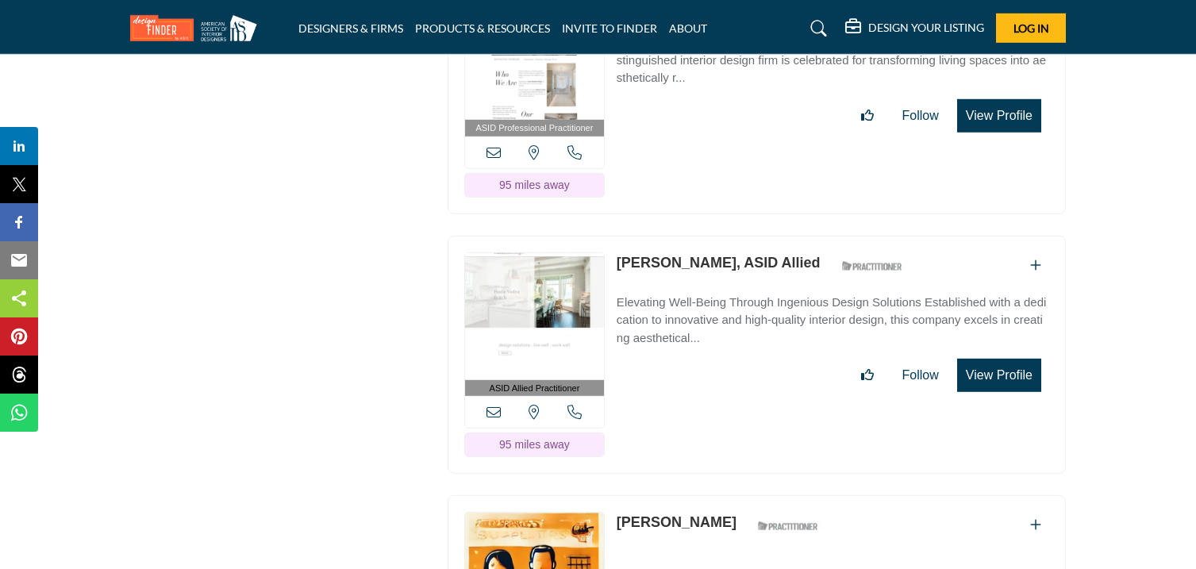
scroll to position [43370, 0]
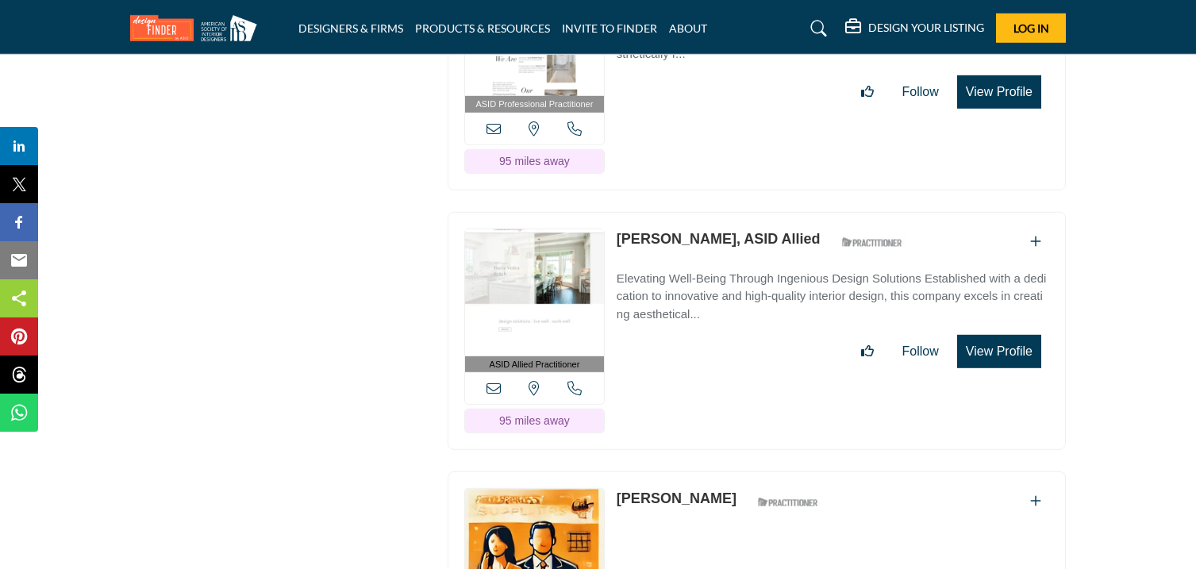
drag, startPoint x: 613, startPoint y: 104, endPoint x: 718, endPoint y: 129, distance: 108.6
click at [718, 129] on div "ASID Professional Practitioner ASID Professional Practitioners have successfull…" at bounding box center [757, 71] width 618 height 239
copy link "Barbara Benigni"
drag, startPoint x: 614, startPoint y: 364, endPoint x: 721, endPoint y: 381, distance: 107.7
click at [721, 381] on div "ASID Allied Practitioner ASID Allied Practitioners have successfully completed …" at bounding box center [757, 331] width 618 height 239
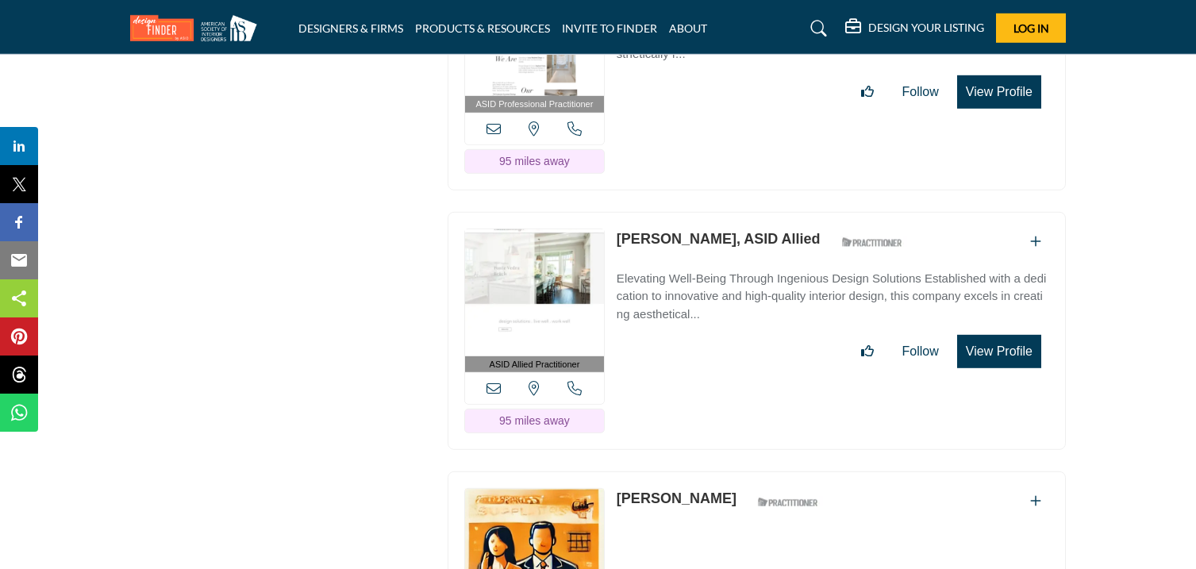
copy link "Brooke Relaford"
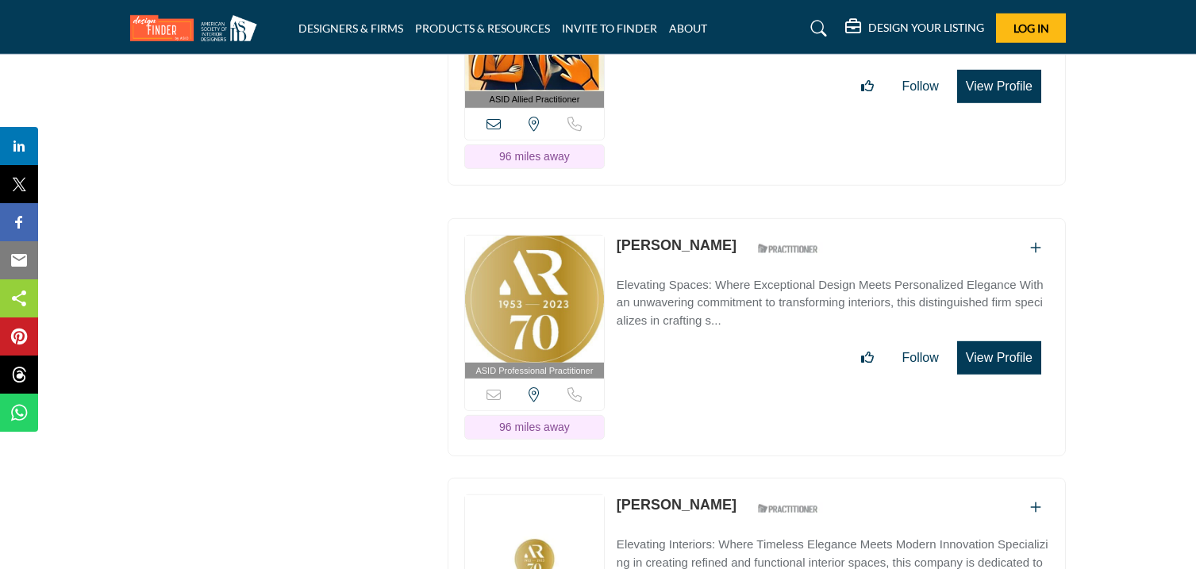
scroll to position [43897, 0]
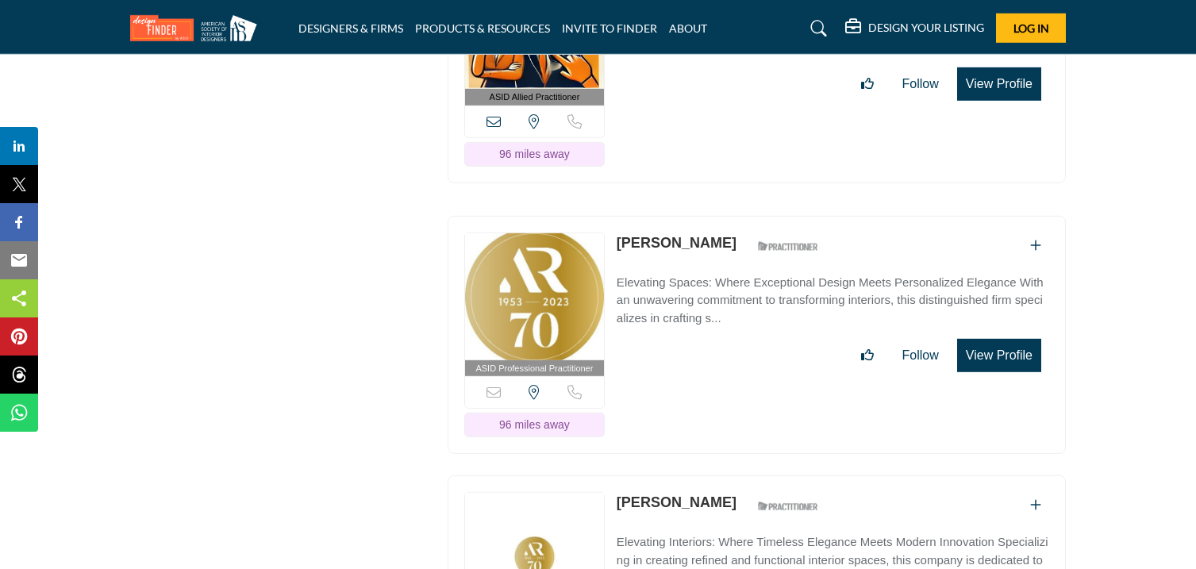
drag, startPoint x: 612, startPoint y: 100, endPoint x: 741, endPoint y: 120, distance: 130.9
click at [741, 120] on div "ASID Allied Practitioner ASID Allied Practitioners have successfully completed …" at bounding box center [757, 63] width 618 height 239
copy link "Amy Baldwin-Smith"
drag, startPoint x: 614, startPoint y: 373, endPoint x: 741, endPoint y: 396, distance: 128.3
click at [741, 396] on div "ASID Professional Practitioner ASID Professional Practitioners have successfull…" at bounding box center [757, 335] width 618 height 239
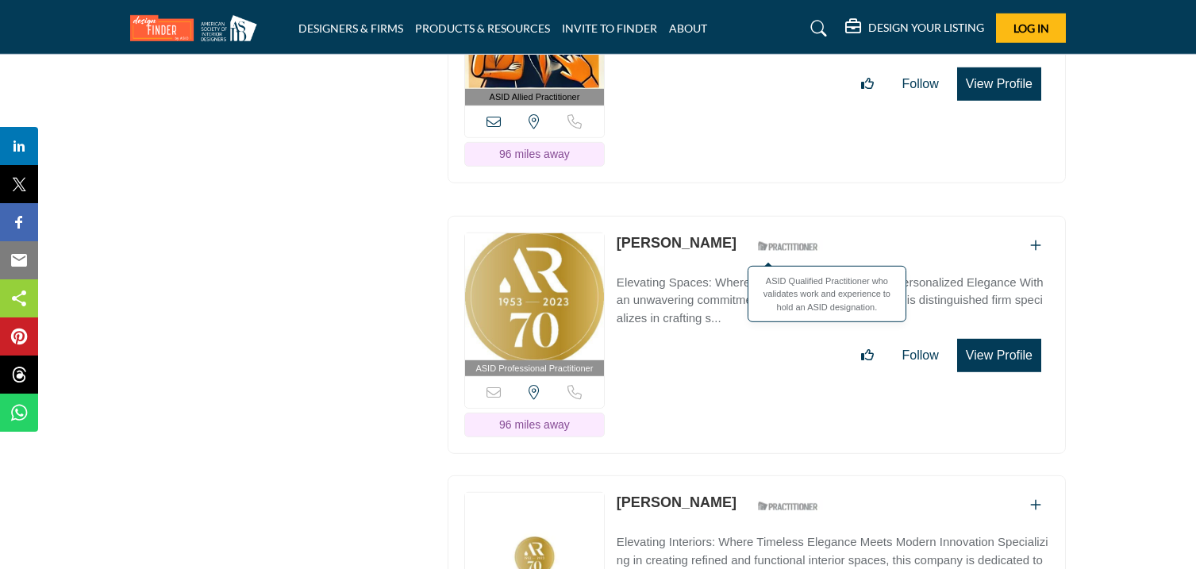
copy div "Kacie McCracken"
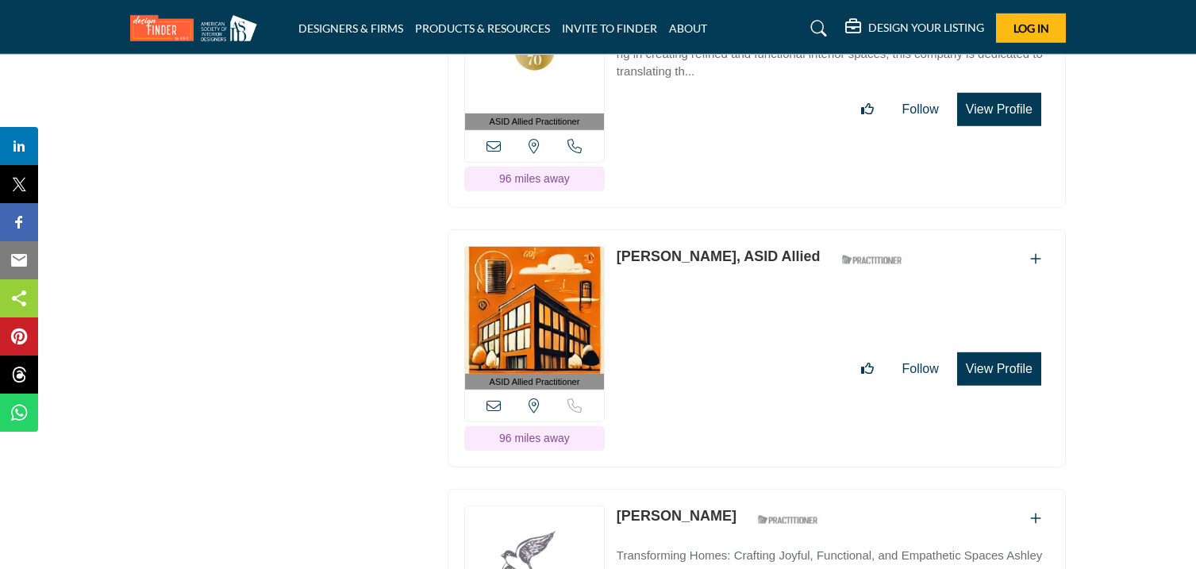
scroll to position [44405, 0]
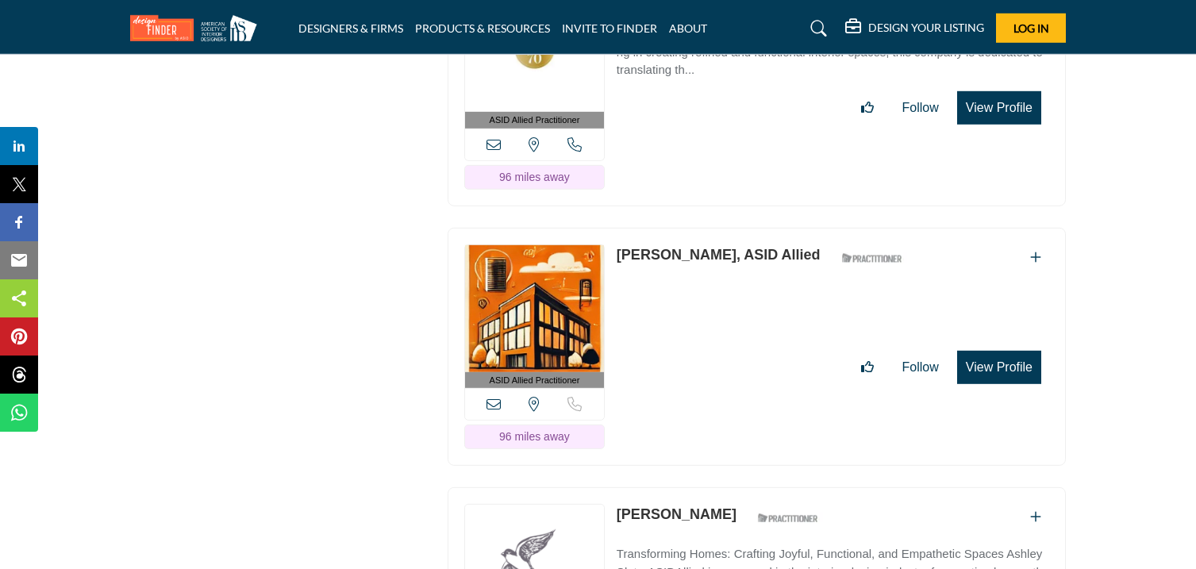
drag, startPoint x: 615, startPoint y: 124, endPoint x: 726, endPoint y: 141, distance: 112.5
click at [726, 141] on div "ASID Allied Practitioner ASID Allied Practitioners have successfully completed …" at bounding box center [757, 86] width 618 height 239
copy link "Jordan Salsburg"
drag, startPoint x: 616, startPoint y: 382, endPoint x: 711, endPoint y: 408, distance: 98.8
click at [711, 408] on div "ASID Allied Practitioner ASID Allied Practitioners have successfully completed …" at bounding box center [757, 347] width 618 height 239
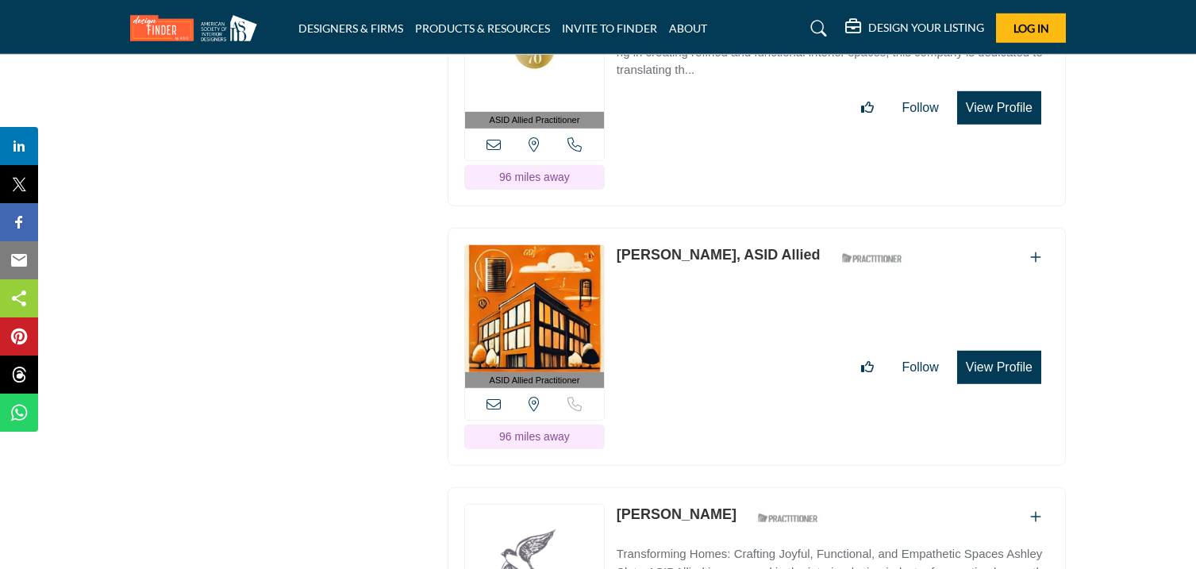
copy link "Michael House"
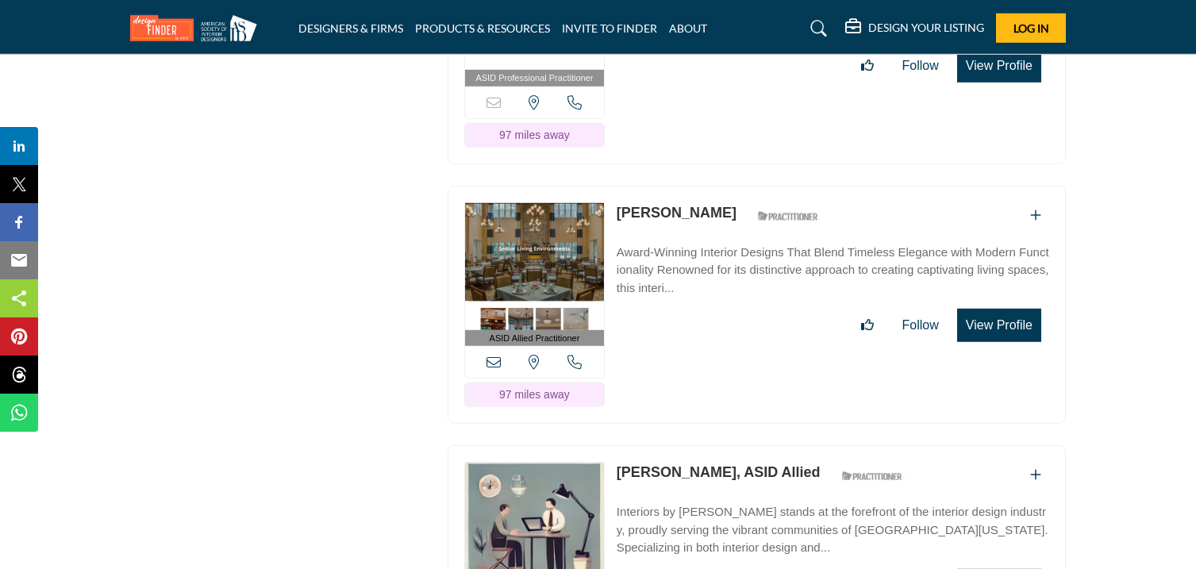
scroll to position [44969, 0]
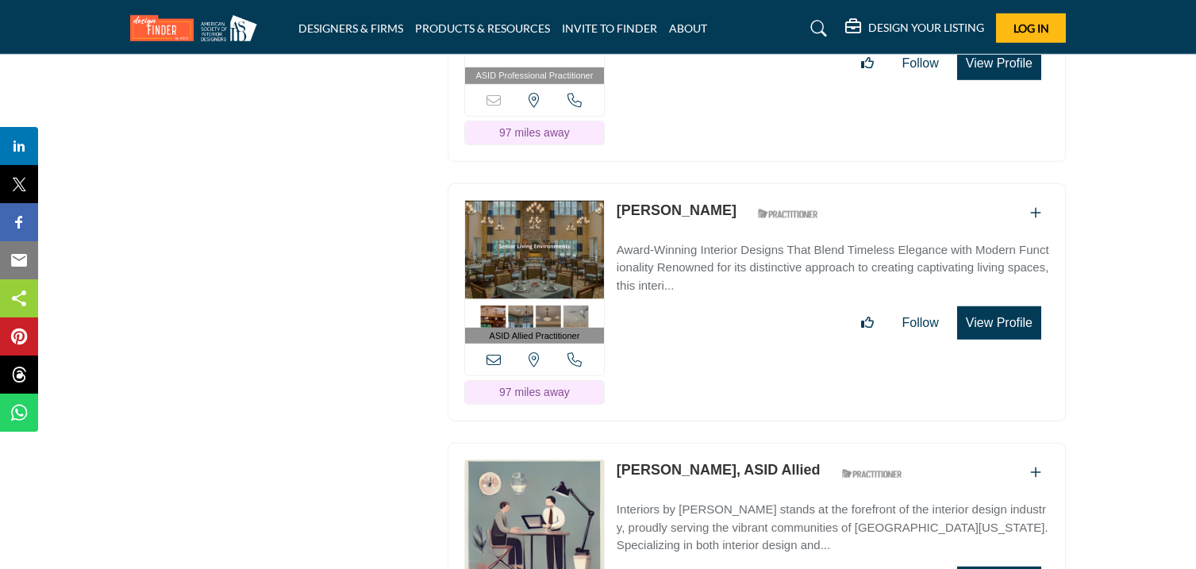
drag, startPoint x: 612, startPoint y: 81, endPoint x: 703, endPoint y: 102, distance: 93.8
click at [703, 102] on div "ASID Professional Practitioner ASID Professional Practitioners have successfull…" at bounding box center [757, 42] width 618 height 239
drag, startPoint x: 621, startPoint y: 345, endPoint x: 718, endPoint y: 369, distance: 100.5
click at [718, 369] on div "ASID Allied Practitioner ASID Allied Practitioners have successfully completed …" at bounding box center [757, 302] width 618 height 239
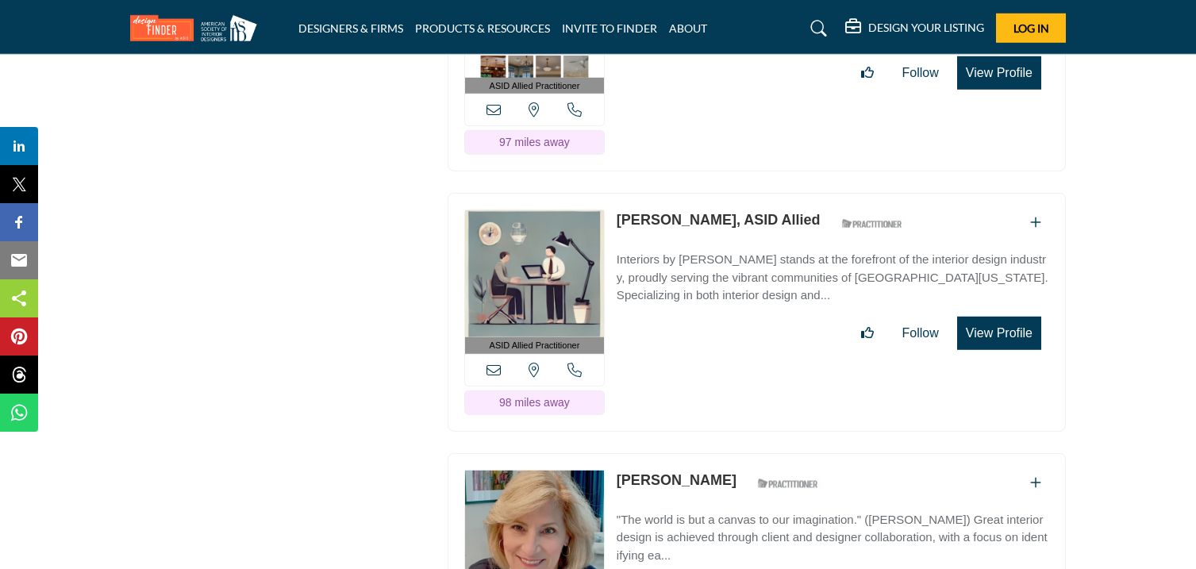
scroll to position [45227, 0]
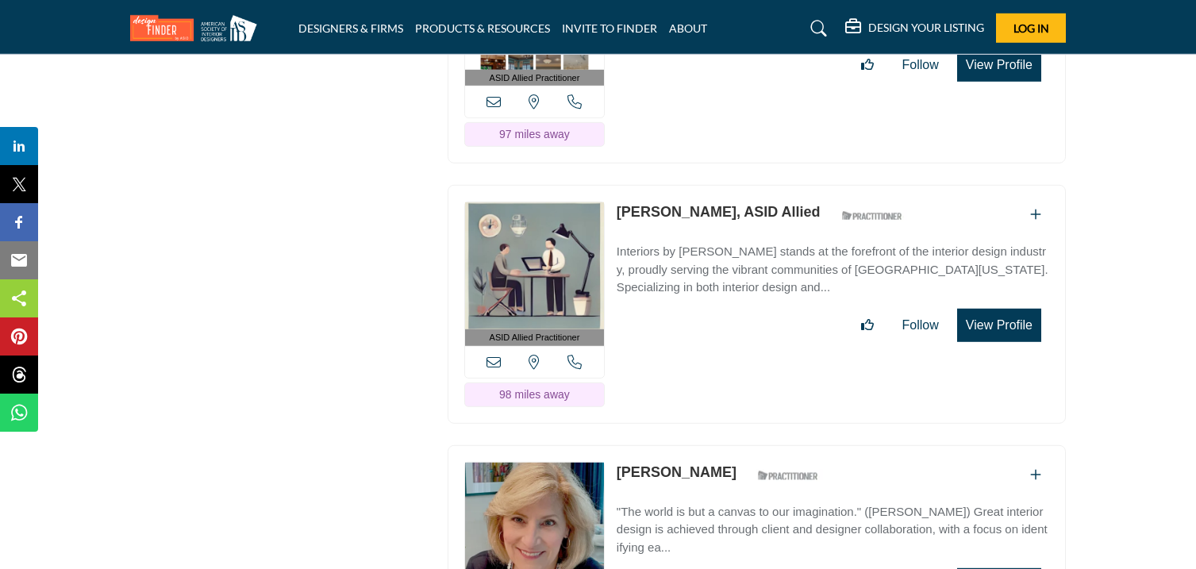
drag, startPoint x: 617, startPoint y: 345, endPoint x: 689, endPoint y: 372, distance: 77.1
click at [689, 372] on div "ASID Allied Practitioner ASID Allied Practitioners have successfully completed …" at bounding box center [757, 304] width 618 height 239
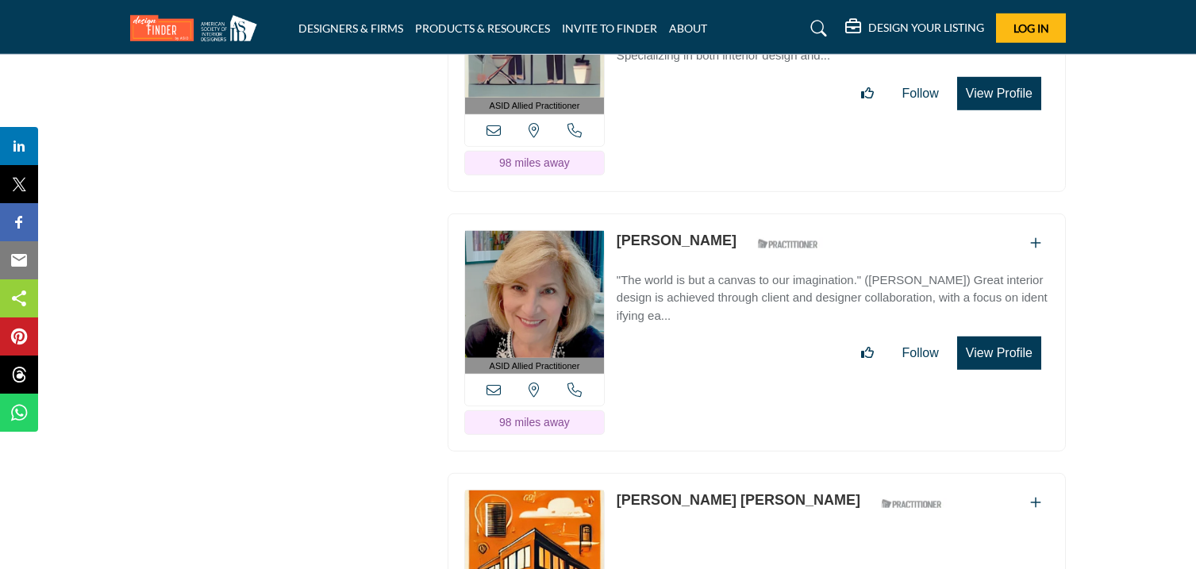
scroll to position [45457, 0]
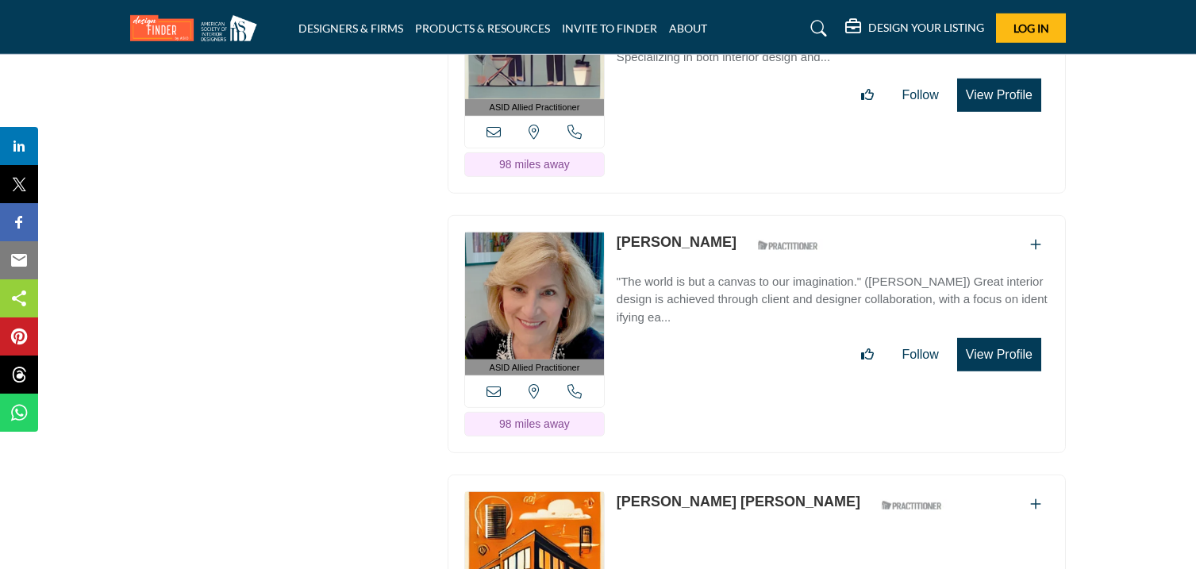
drag, startPoint x: 612, startPoint y: 375, endPoint x: 697, endPoint y: 396, distance: 87.4
click at [697, 396] on div "ASID Allied Practitioner ASID Allied Practitioners have successfully completed …" at bounding box center [757, 334] width 618 height 239
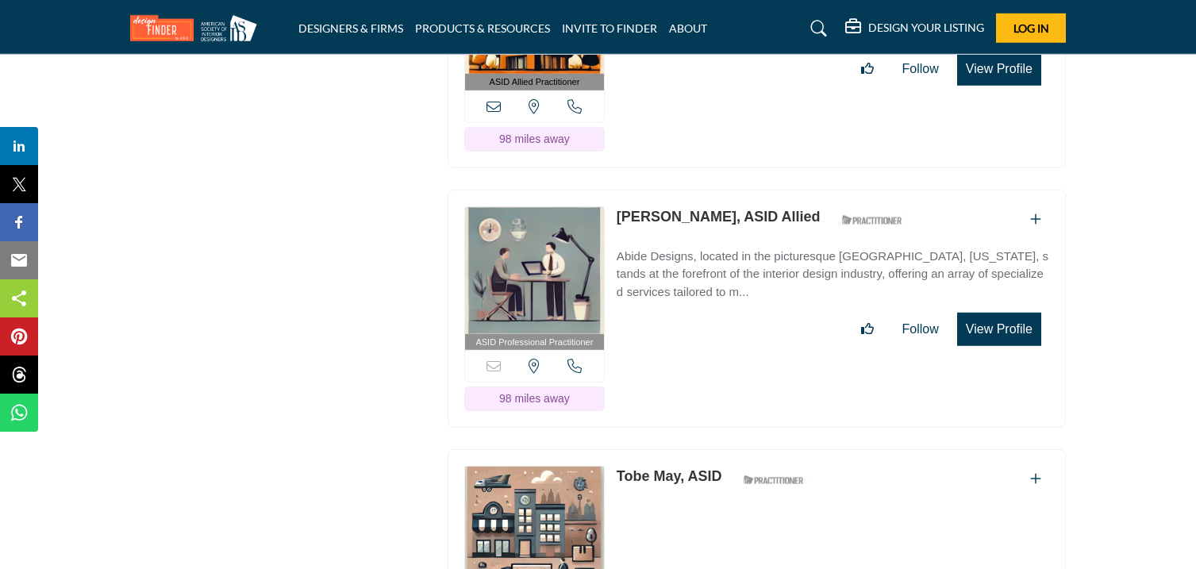
scroll to position [46010, 0]
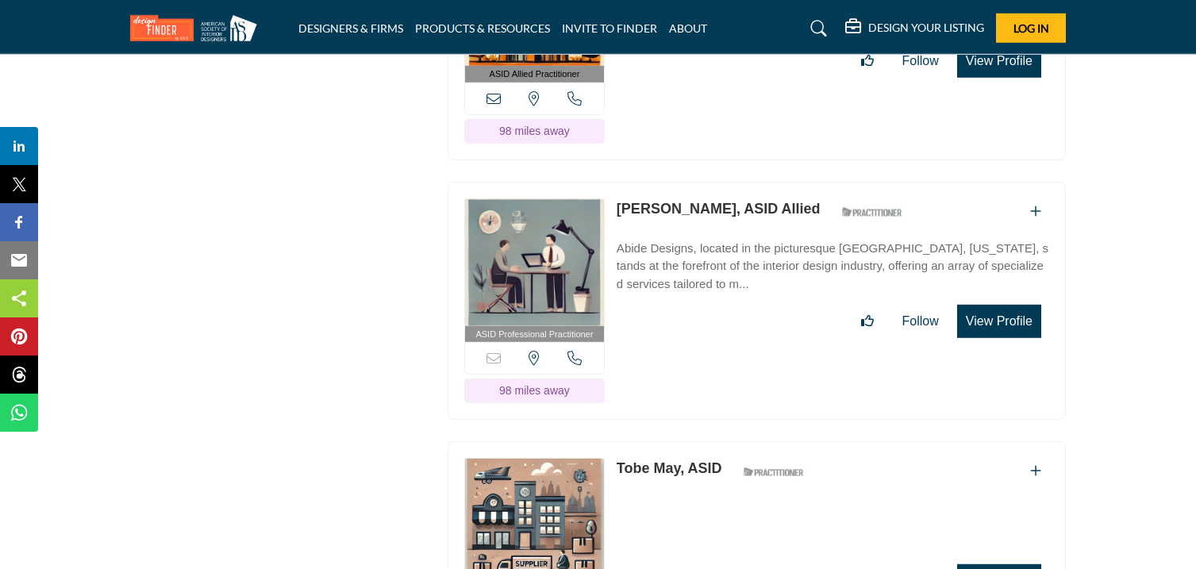
drag, startPoint x: 616, startPoint y: 83, endPoint x: 771, endPoint y: 92, distance: 155.8
click at [771, 92] on div "ASID Allied Practitioner ASID Allied Practitioners have successfully completed …" at bounding box center [757, 40] width 618 height 239
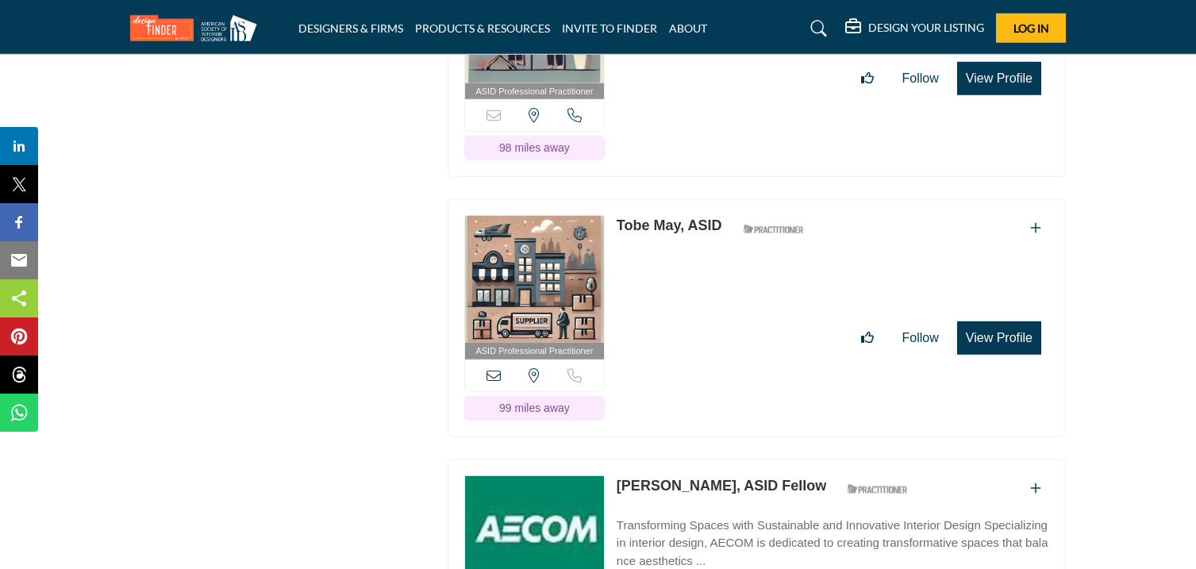
scroll to position [46256, 0]
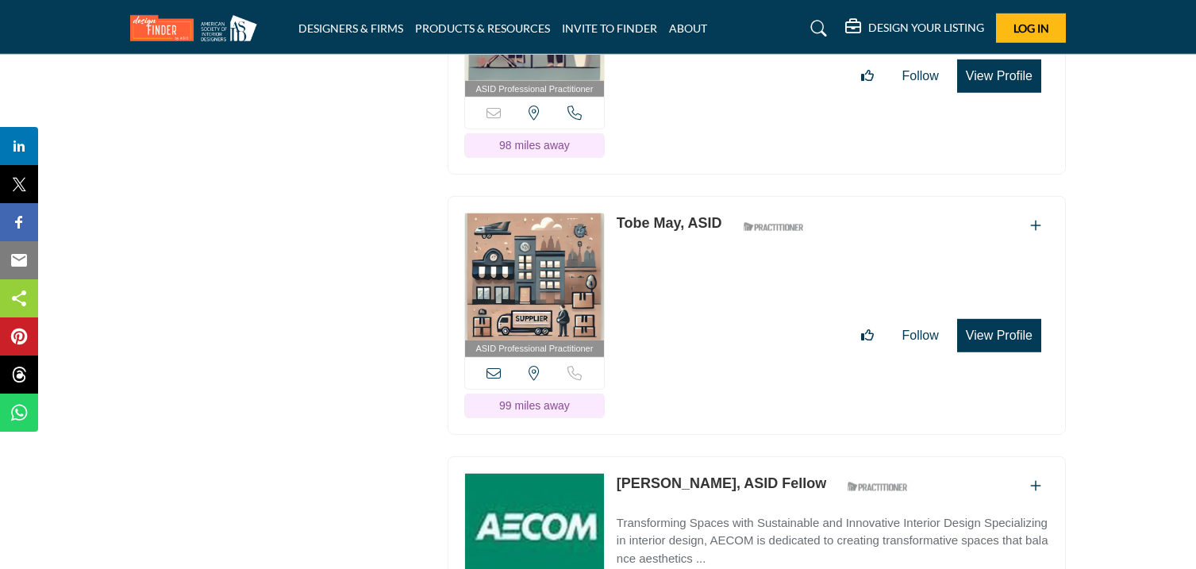
drag, startPoint x: 610, startPoint y: 100, endPoint x: 697, endPoint y: 121, distance: 88.9
click at [697, 121] on div "ASID Professional Practitioner ASID Professional Practitioners have successfull…" at bounding box center [757, 56] width 618 height 239
drag, startPoint x: 617, startPoint y: 360, endPoint x: 678, endPoint y: 382, distance: 64.0
click at [678, 382] on div "ASID Professional Practitioner ASID Professional Practitioners have successfull…" at bounding box center [757, 315] width 618 height 239
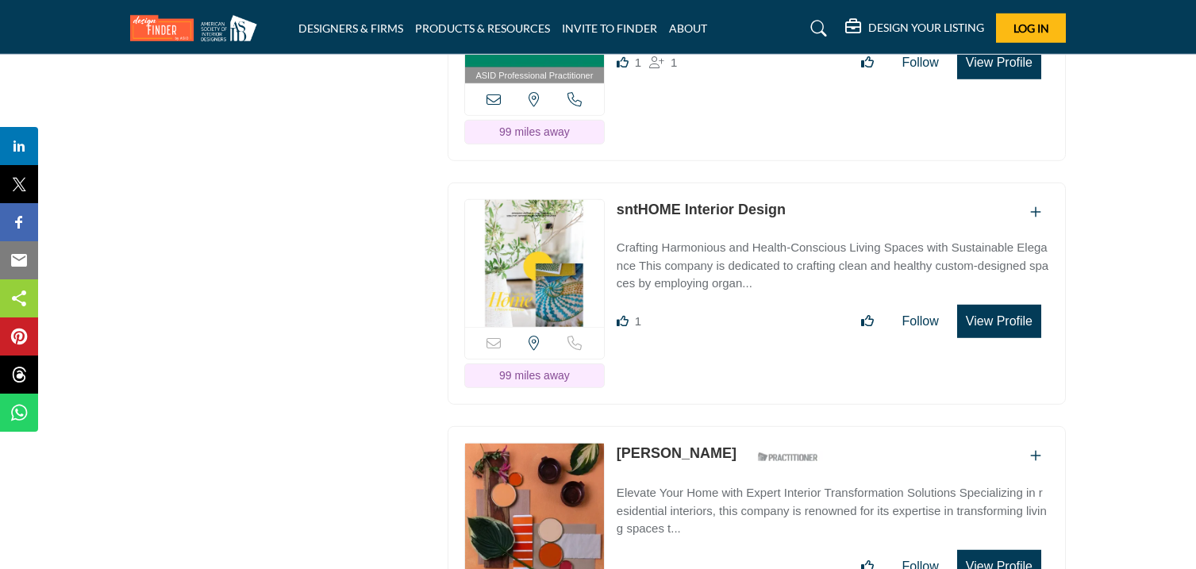
scroll to position [46792, 0]
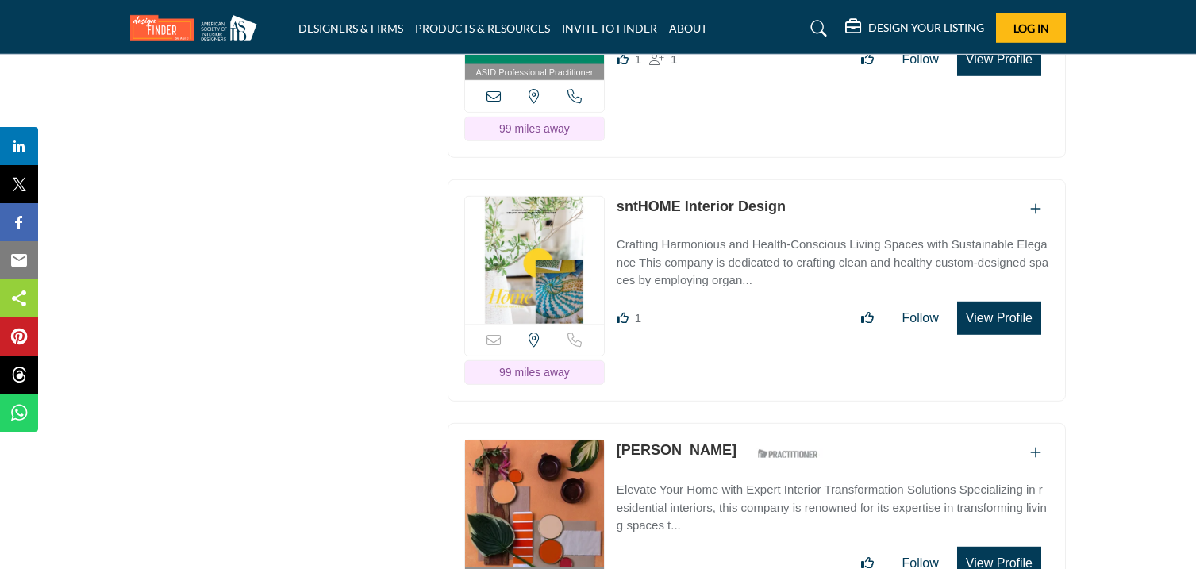
drag, startPoint x: 613, startPoint y: 85, endPoint x: 713, endPoint y: 104, distance: 101.8
click at [713, 104] on div "ASID Professional Practitioner ASID Professional Practitioners have successfull…" at bounding box center [757, 39] width 618 height 239
drag, startPoint x: 612, startPoint y: 347, endPoint x: 780, endPoint y: 367, distance: 169.5
click at [780, 367] on div "Sorry, but this listing is on a subscription plan which does not allow users to…" at bounding box center [757, 290] width 618 height 222
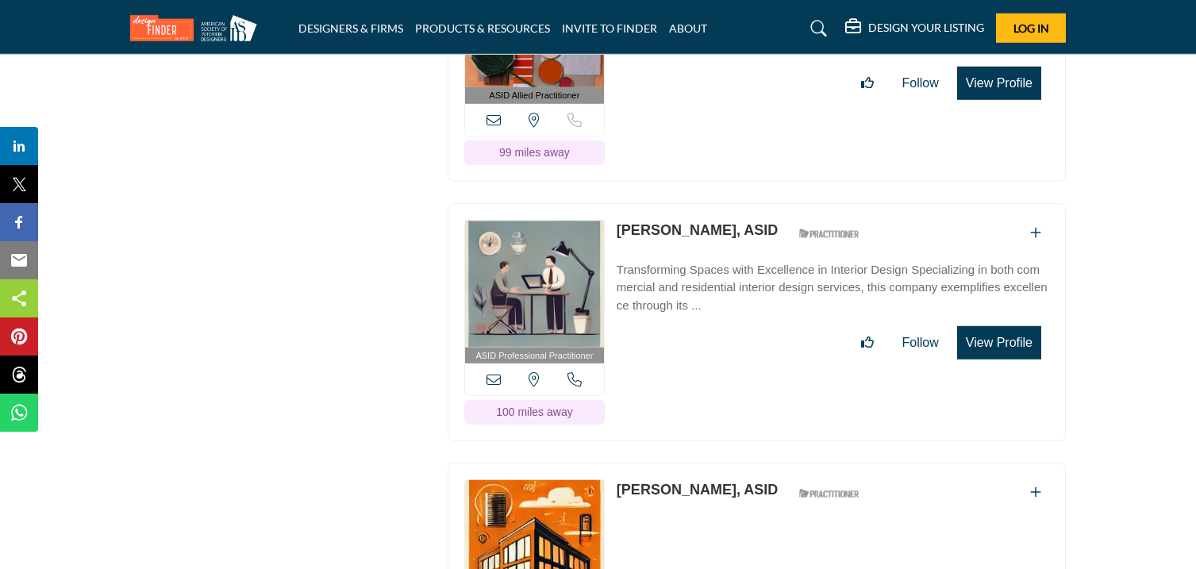
scroll to position [47288, 0]
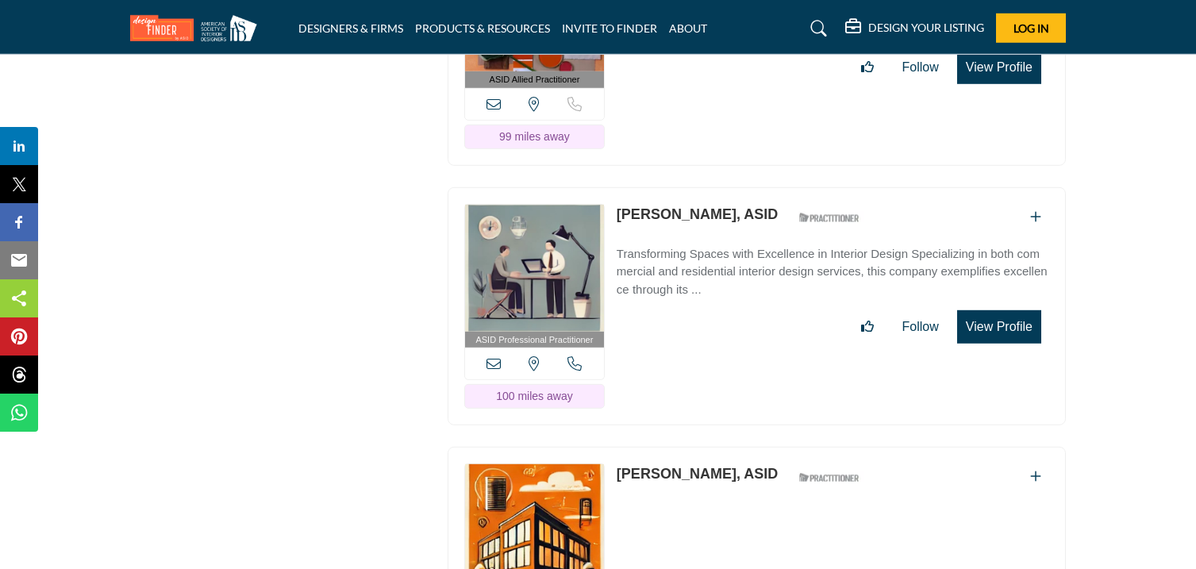
drag, startPoint x: 614, startPoint y: 94, endPoint x: 718, endPoint y: 104, distance: 105.2
click at [718, 104] on div "ASID Allied Practitioner ASID Allied Practitioners have successfully completed …" at bounding box center [757, 46] width 618 height 239
drag, startPoint x: 616, startPoint y: 353, endPoint x: 745, endPoint y: 373, distance: 130.9
click at [745, 373] on div "ASID Professional Practitioner ASID Professional Practitioners have successfull…" at bounding box center [757, 306] width 618 height 239
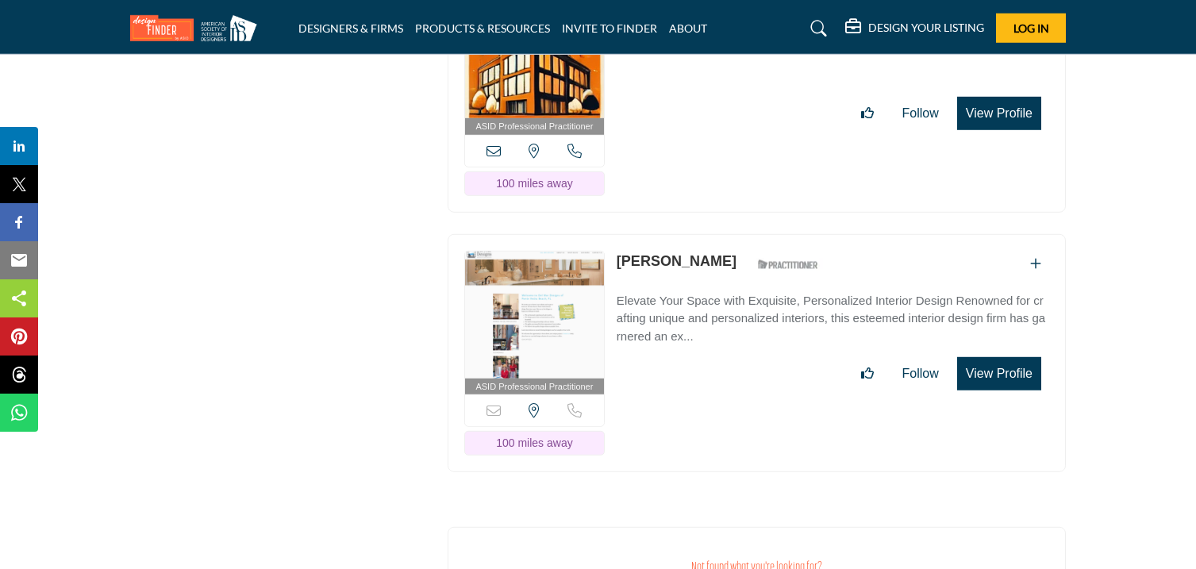
scroll to position [47759, 0]
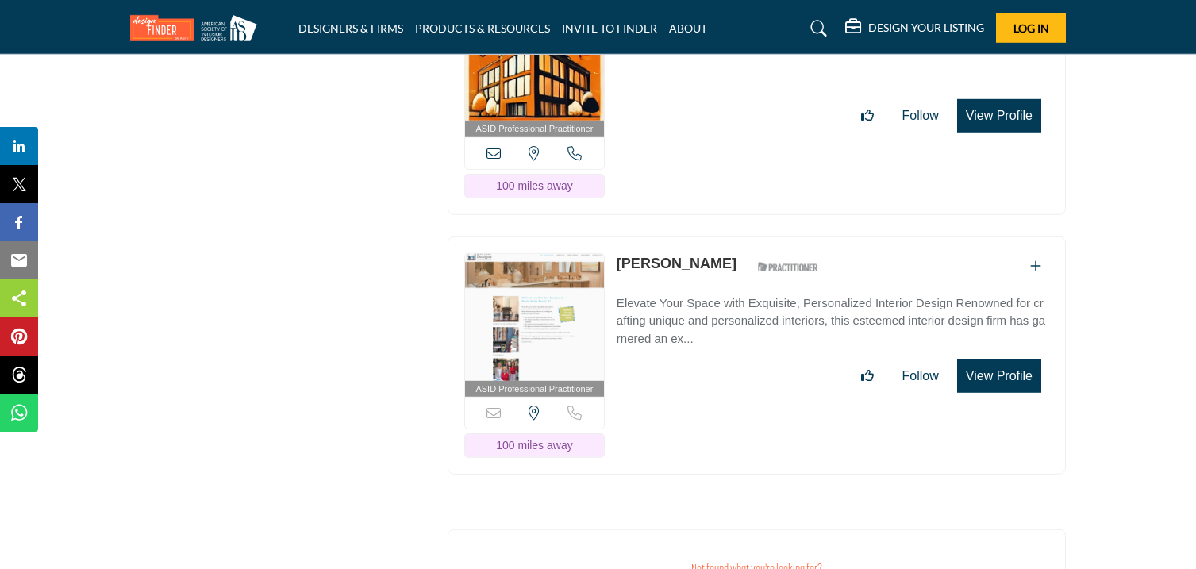
drag, startPoint x: 614, startPoint y: 142, endPoint x: 729, endPoint y: 168, distance: 117.3
click at [729, 168] on div "ASID Professional Practitioner ASID Professional Practitioners have successfull…" at bounding box center [757, 95] width 618 height 239
drag, startPoint x: 613, startPoint y: 404, endPoint x: 691, endPoint y: 429, distance: 82.6
click at [691, 429] on div "ASID Professional Practitioner ASID Professional Practitioners have successfull…" at bounding box center [757, 356] width 618 height 239
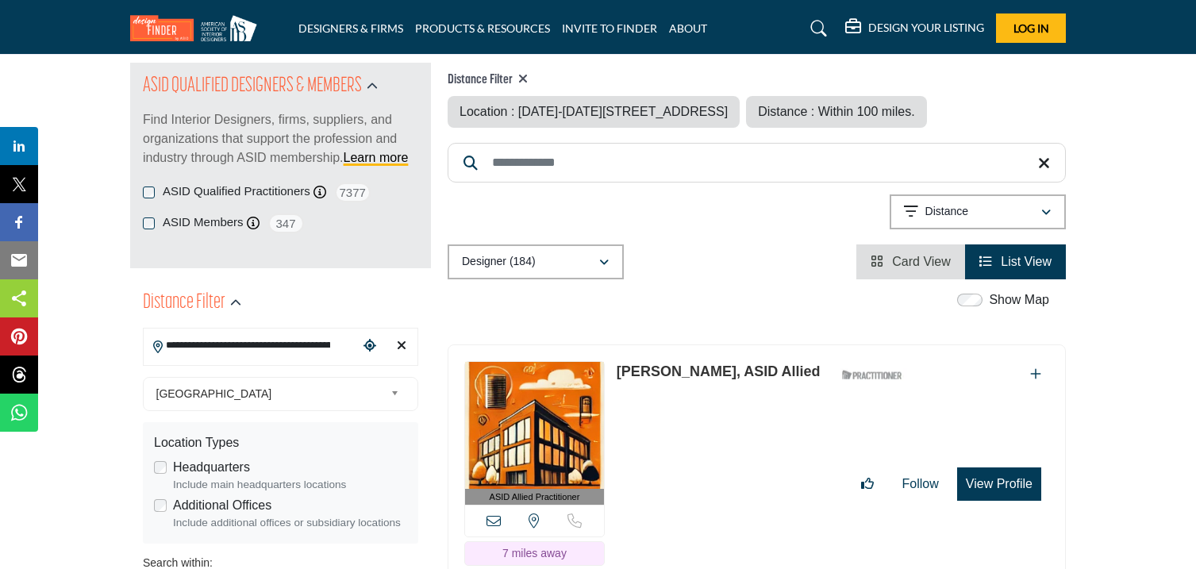
scroll to position [206, 0]
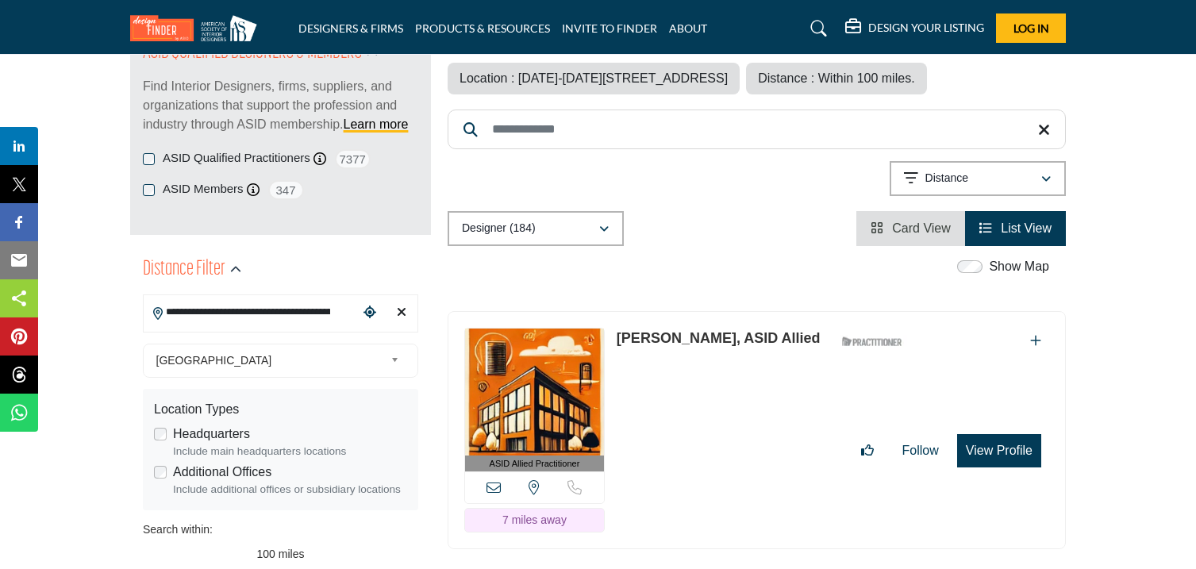
click at [399, 310] on icon "Clear search location" at bounding box center [402, 312] width 10 height 13
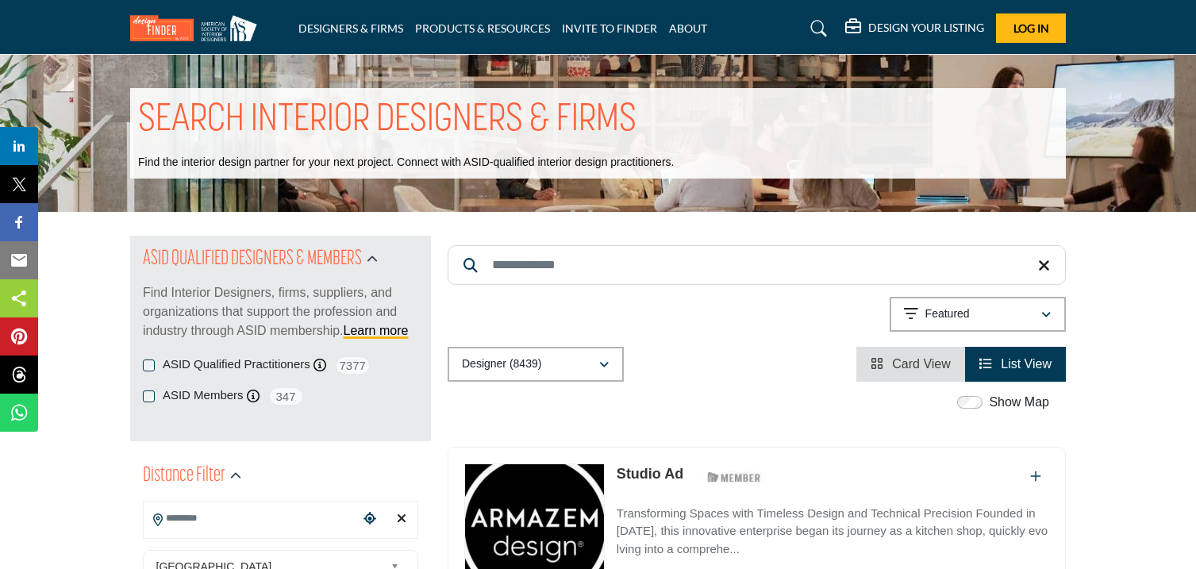
click at [579, 271] on input "Search Keyword" at bounding box center [757, 265] width 618 height 40
paste input "**********"
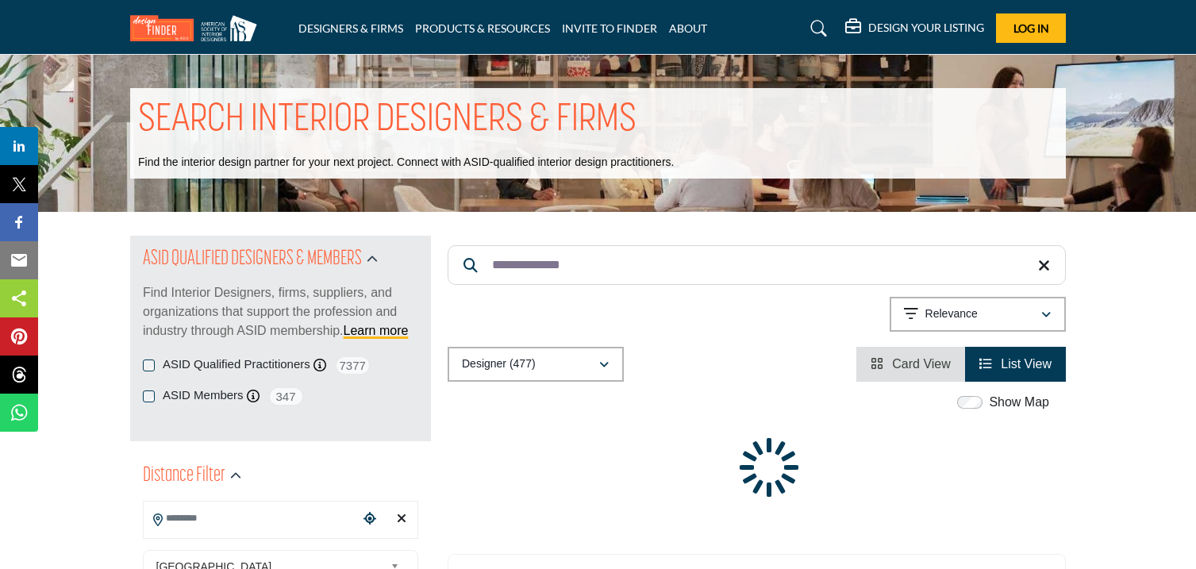
paste input "Search Keyword"
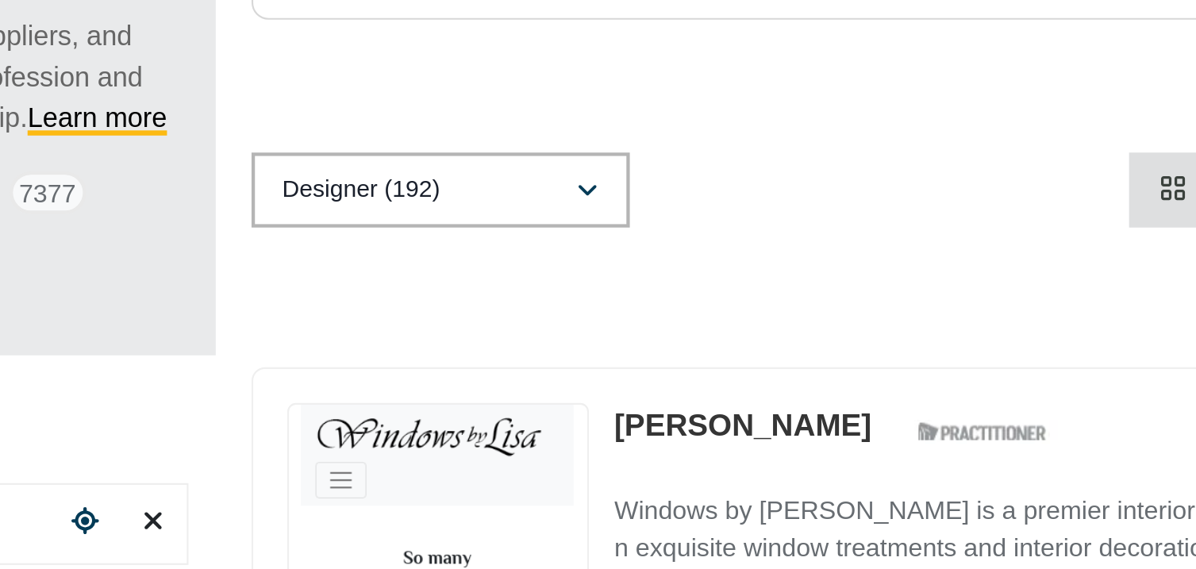
scroll to position [113, 0]
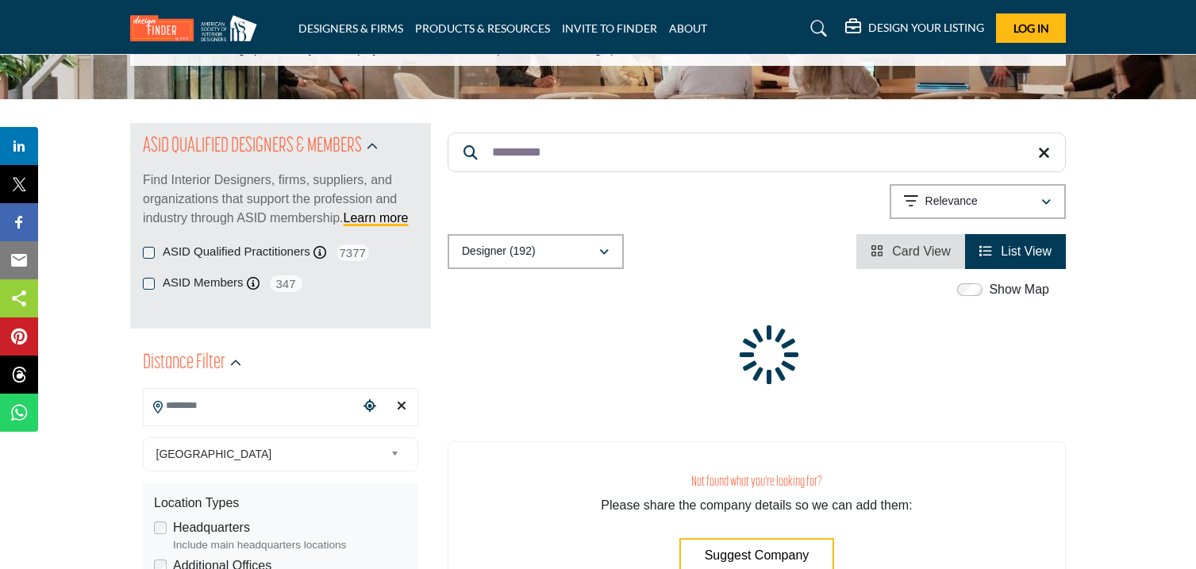
paste input "******"
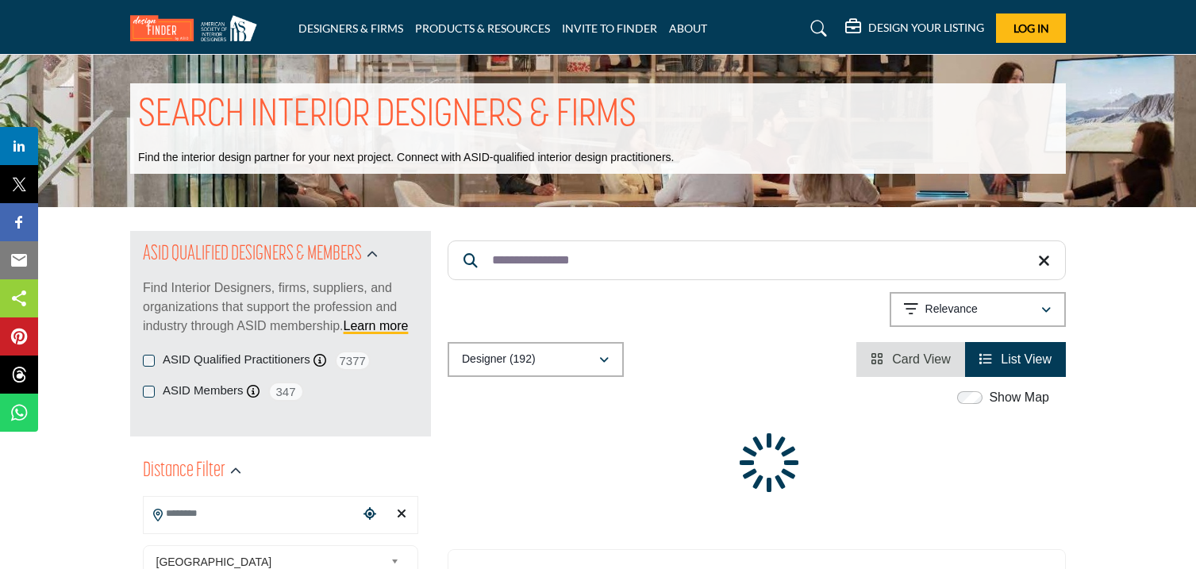
type input "**********"
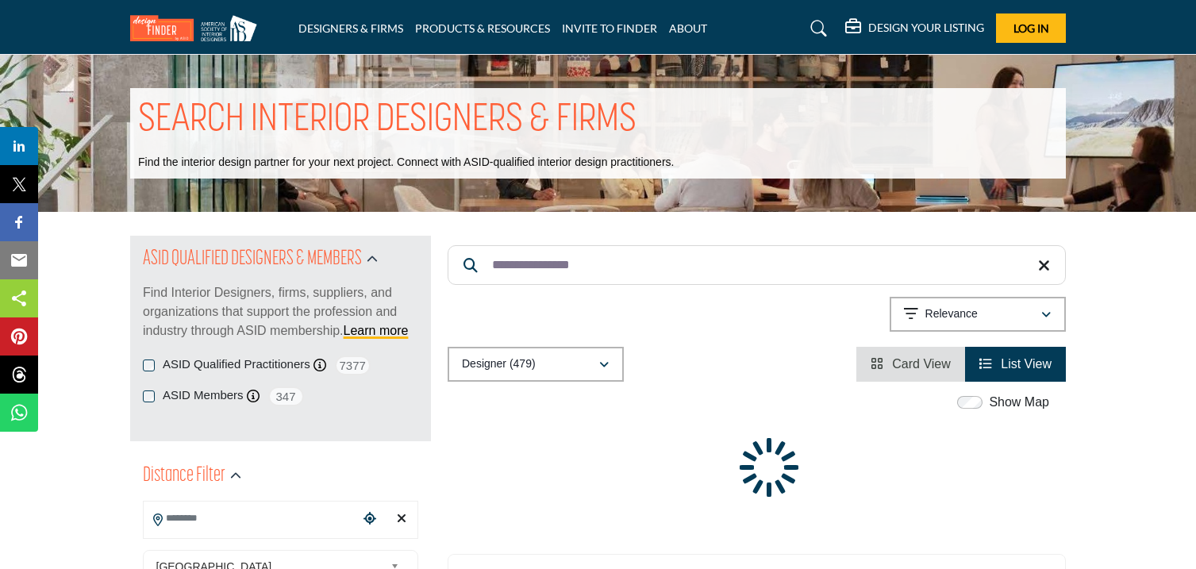
paste input "Search Keyword"
type input "**********"
